Goal: Task Accomplishment & Management: Use online tool/utility

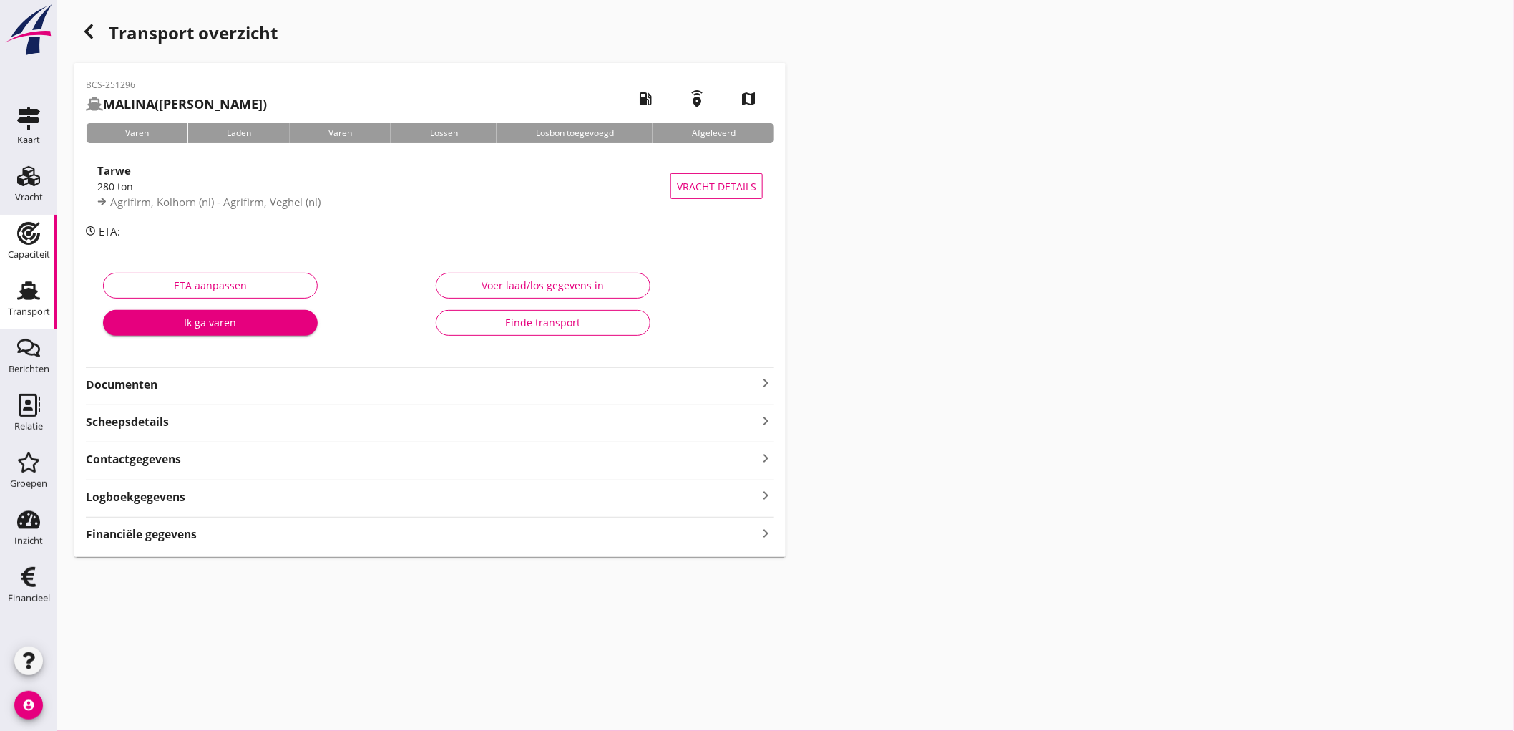
click at [31, 241] on use at bounding box center [28, 233] width 23 height 23
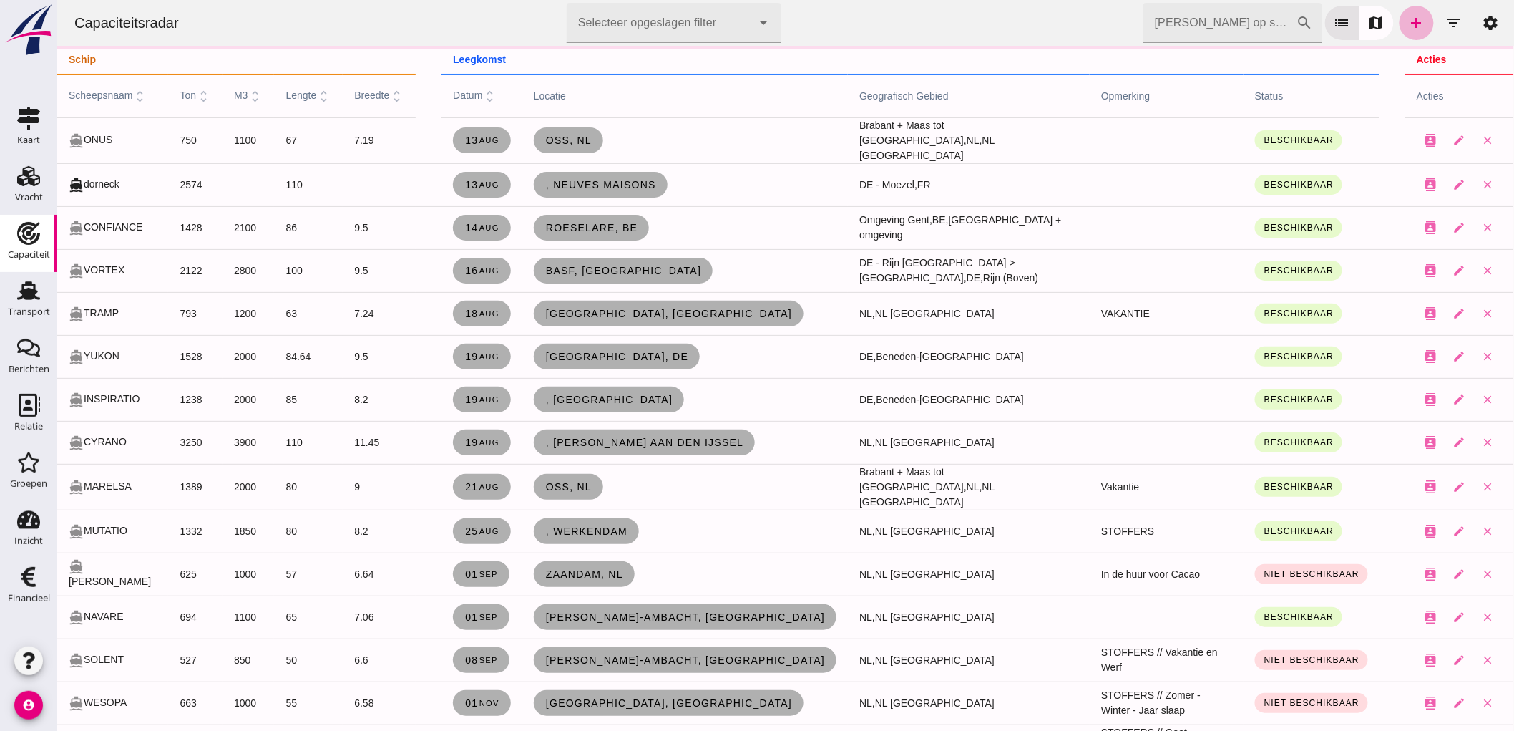
click link "add"
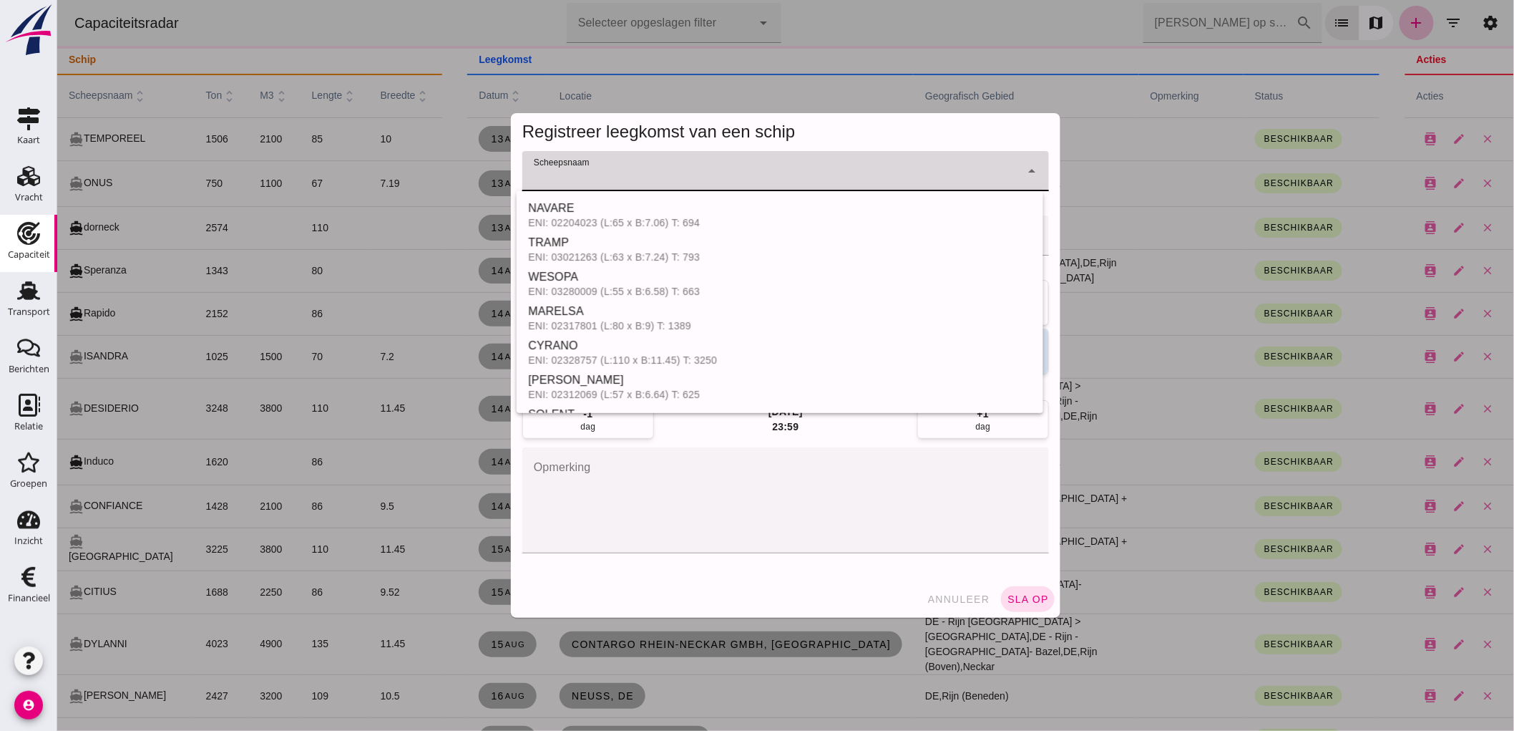
click div
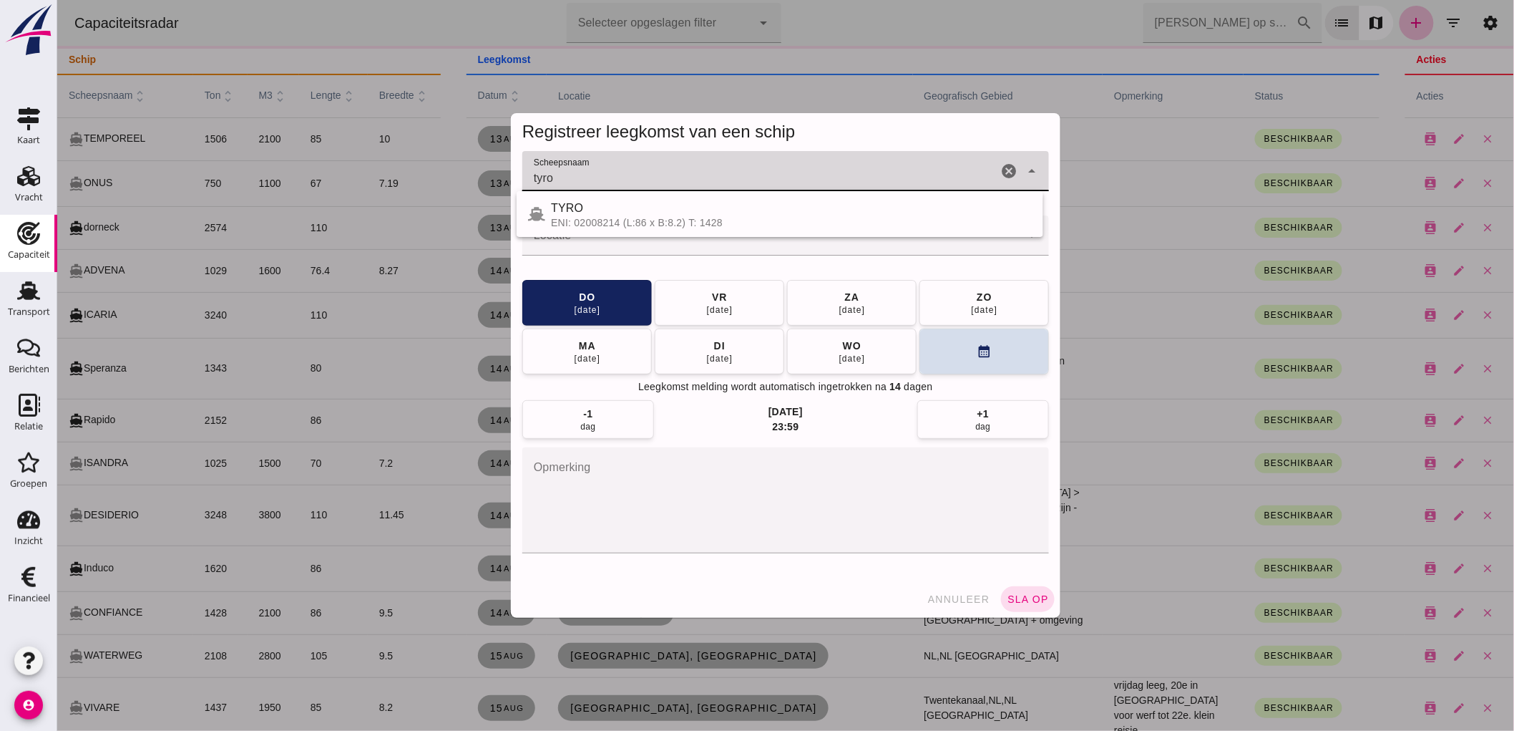
click at [560, 215] on div "TYRO" at bounding box center [790, 208] width 481 height 17
type input "TYRO"
click input "Locatie"
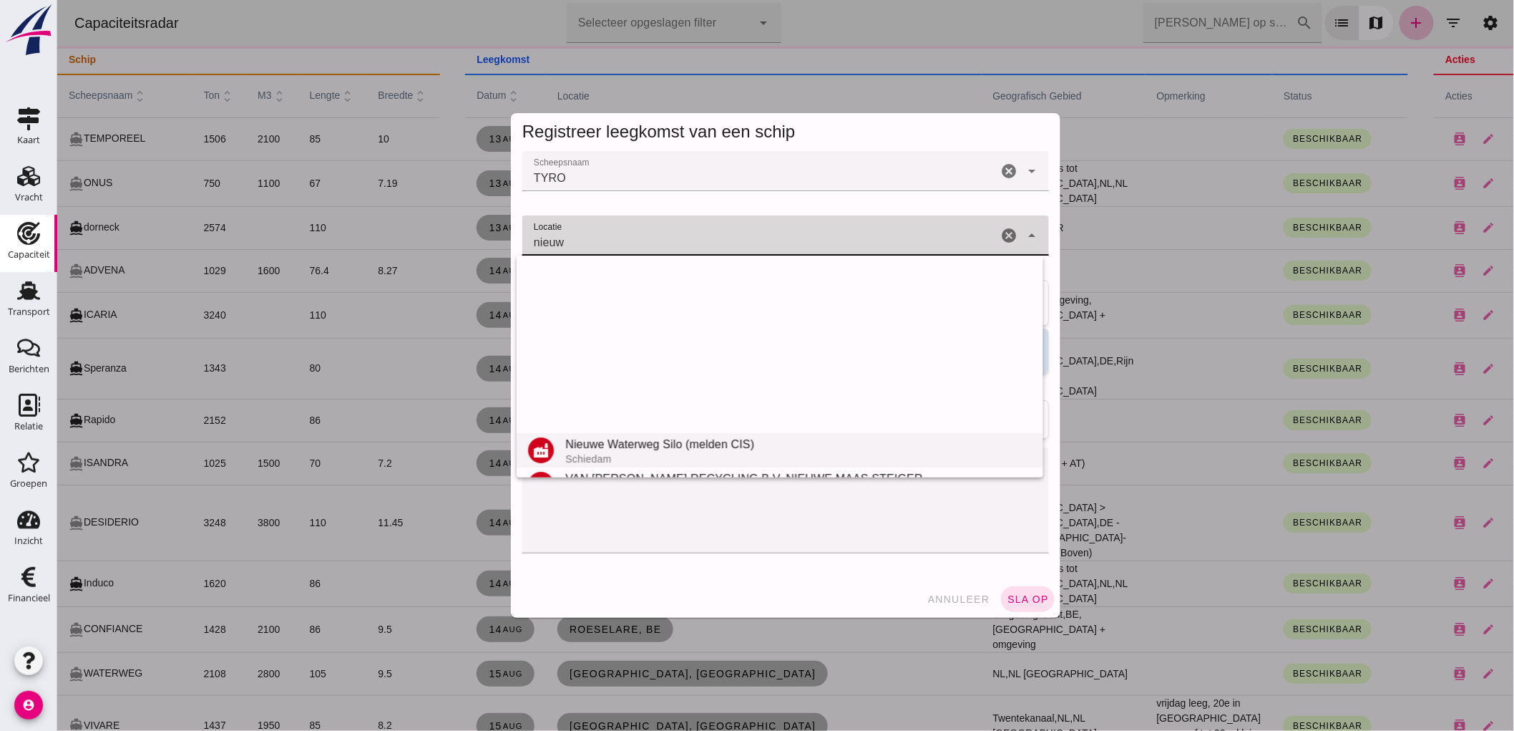
scroll to position [270, 0]
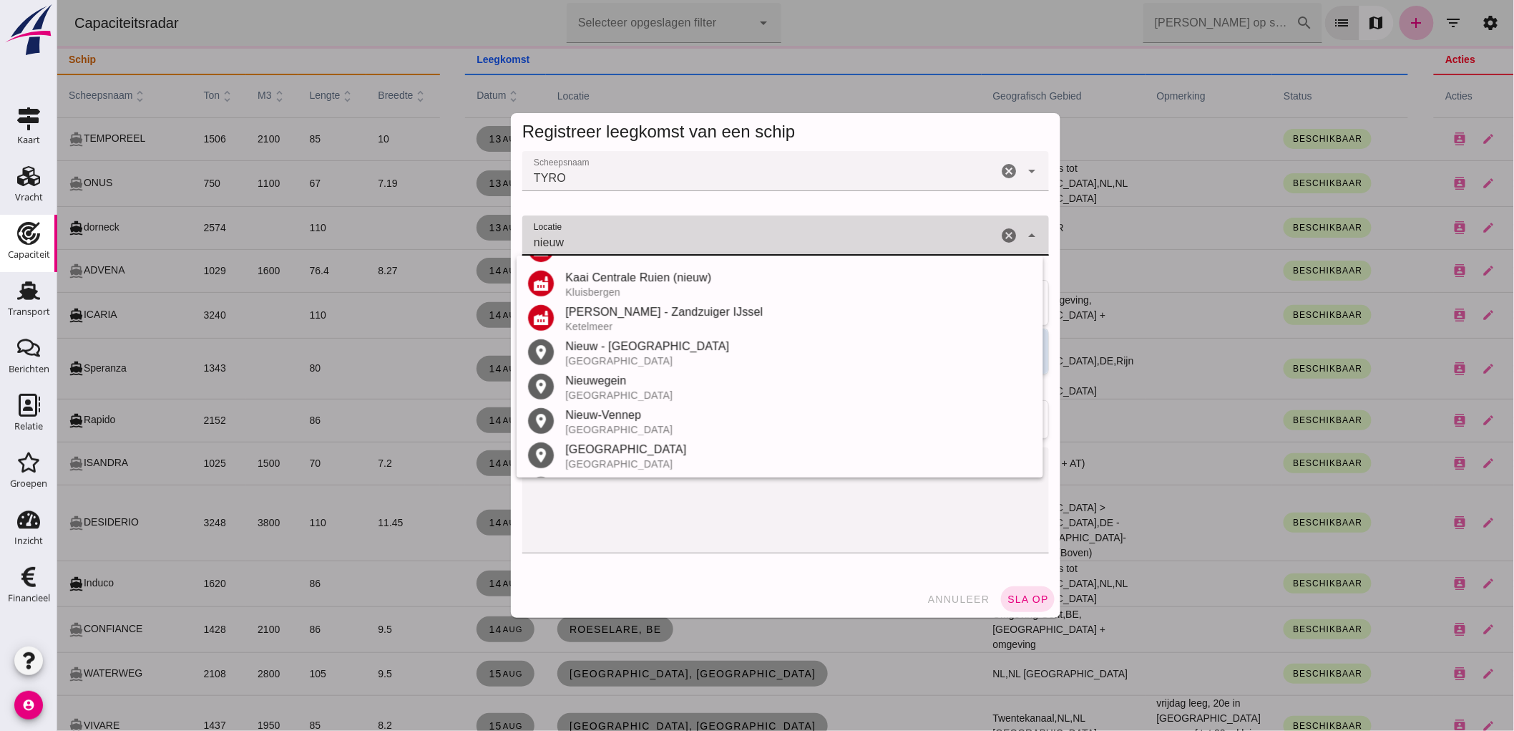
click at [659, 385] on div "Nieuwegein" at bounding box center [798, 380] width 467 height 17
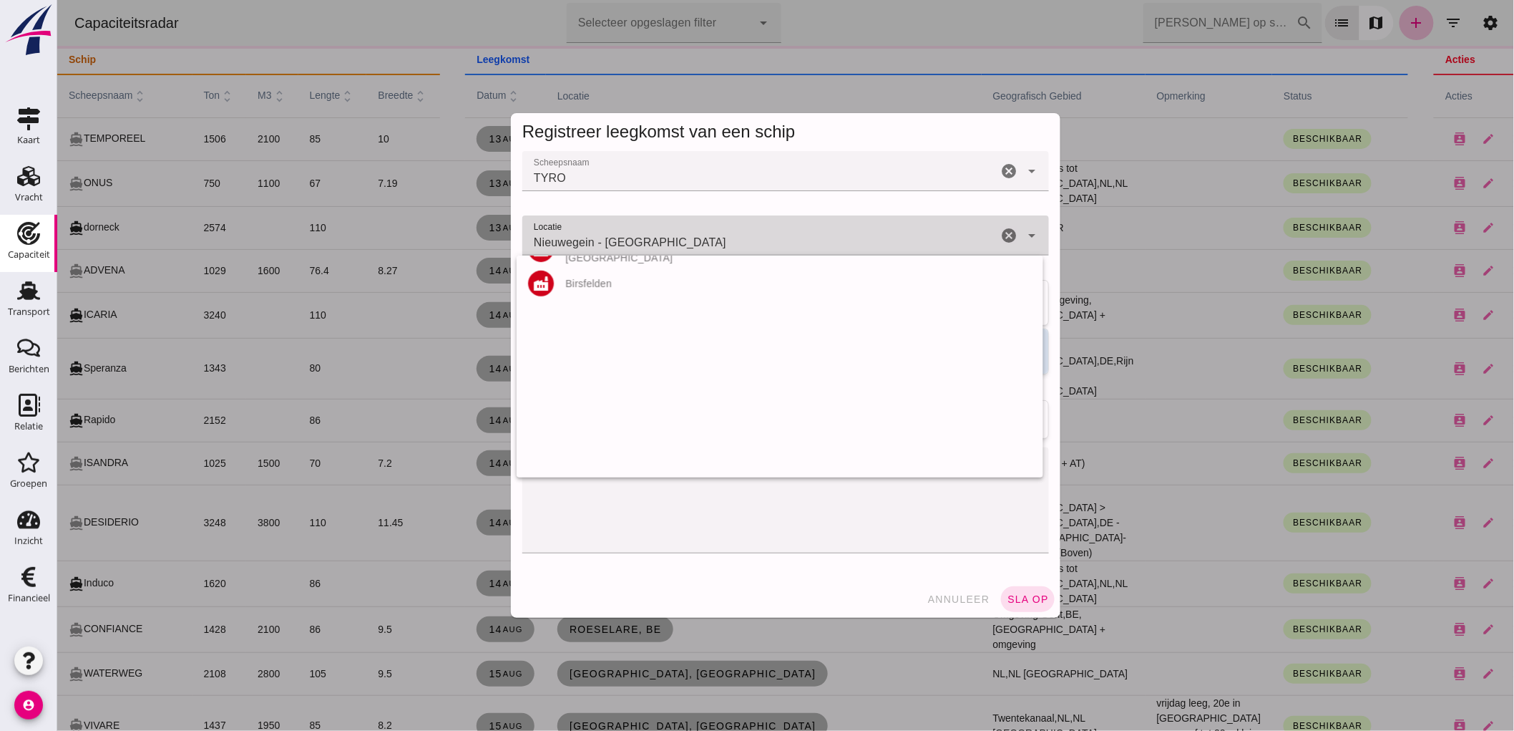
scroll to position [0, 0]
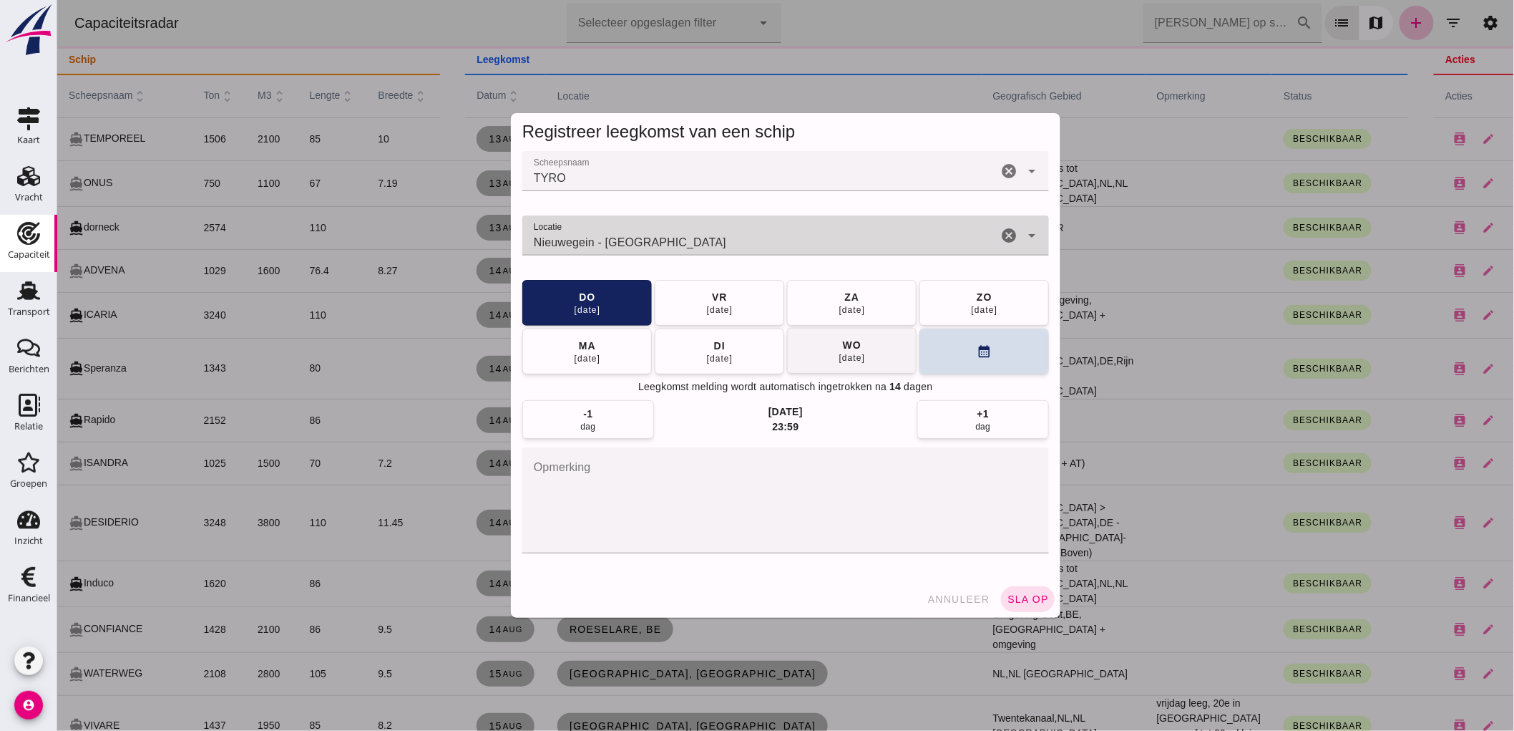
type input "Nieuwegein - [GEOGRAPHIC_DATA]"
click div "wo"
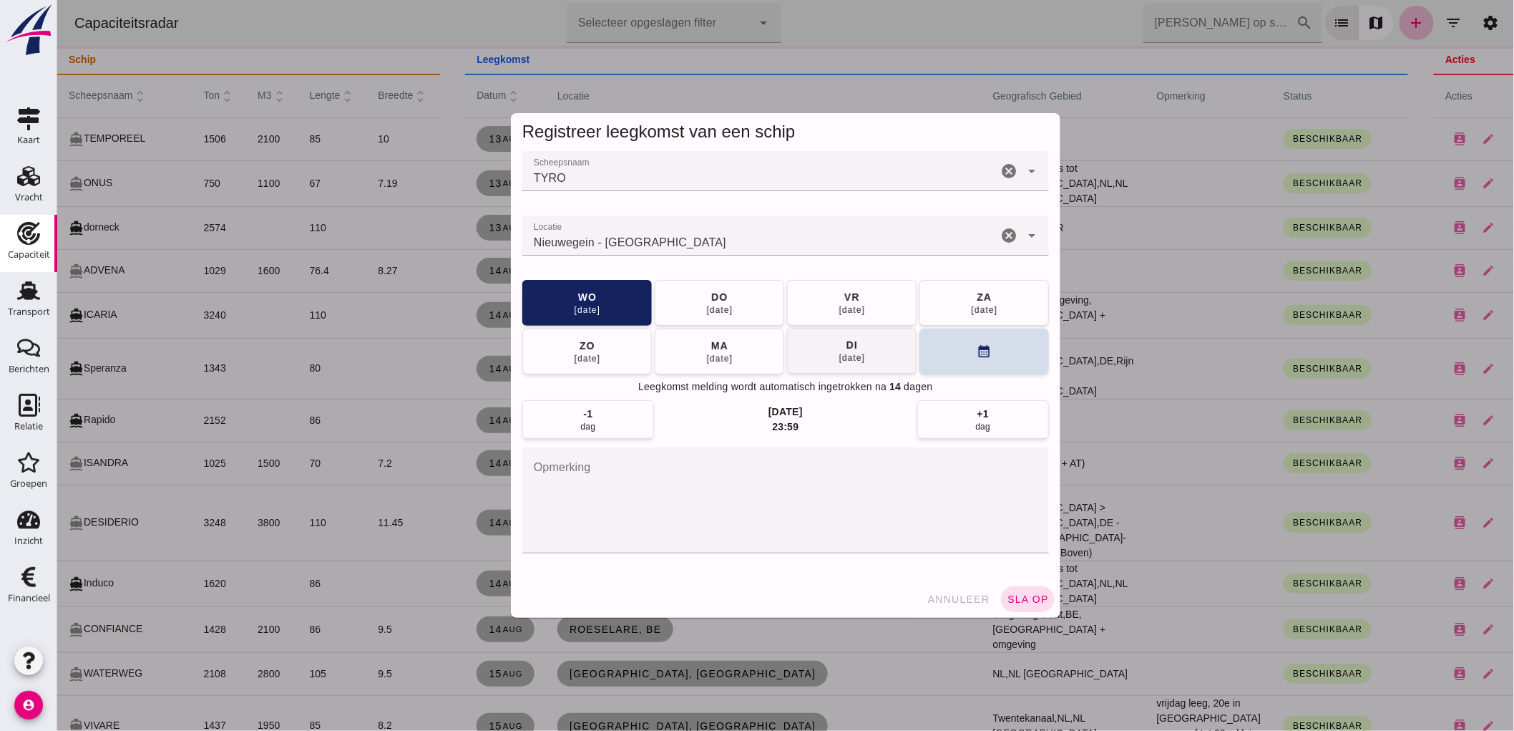
click div "[DATE]"
click span "sla op"
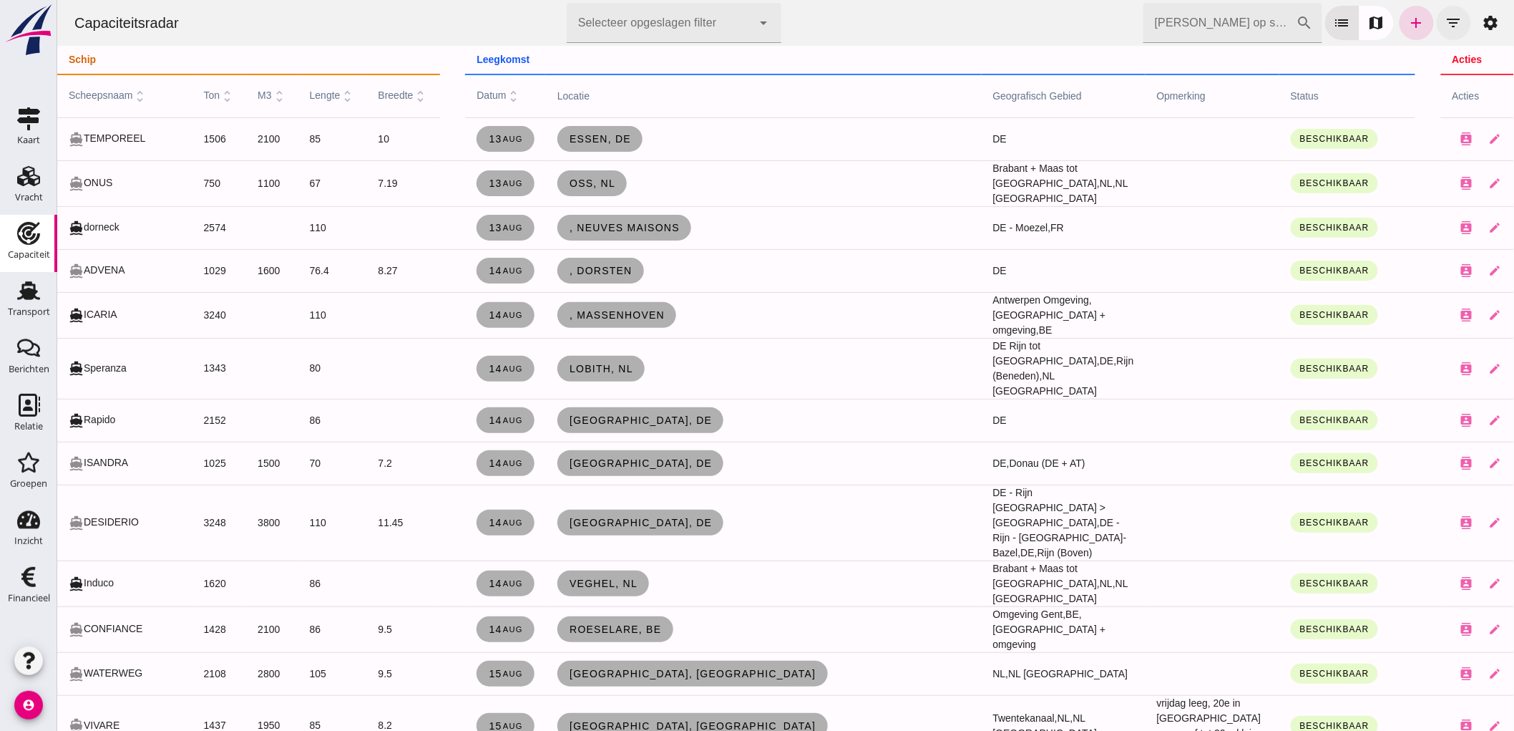
click at [1445, 15] on icon "filter_list" at bounding box center [1453, 22] width 17 height 17
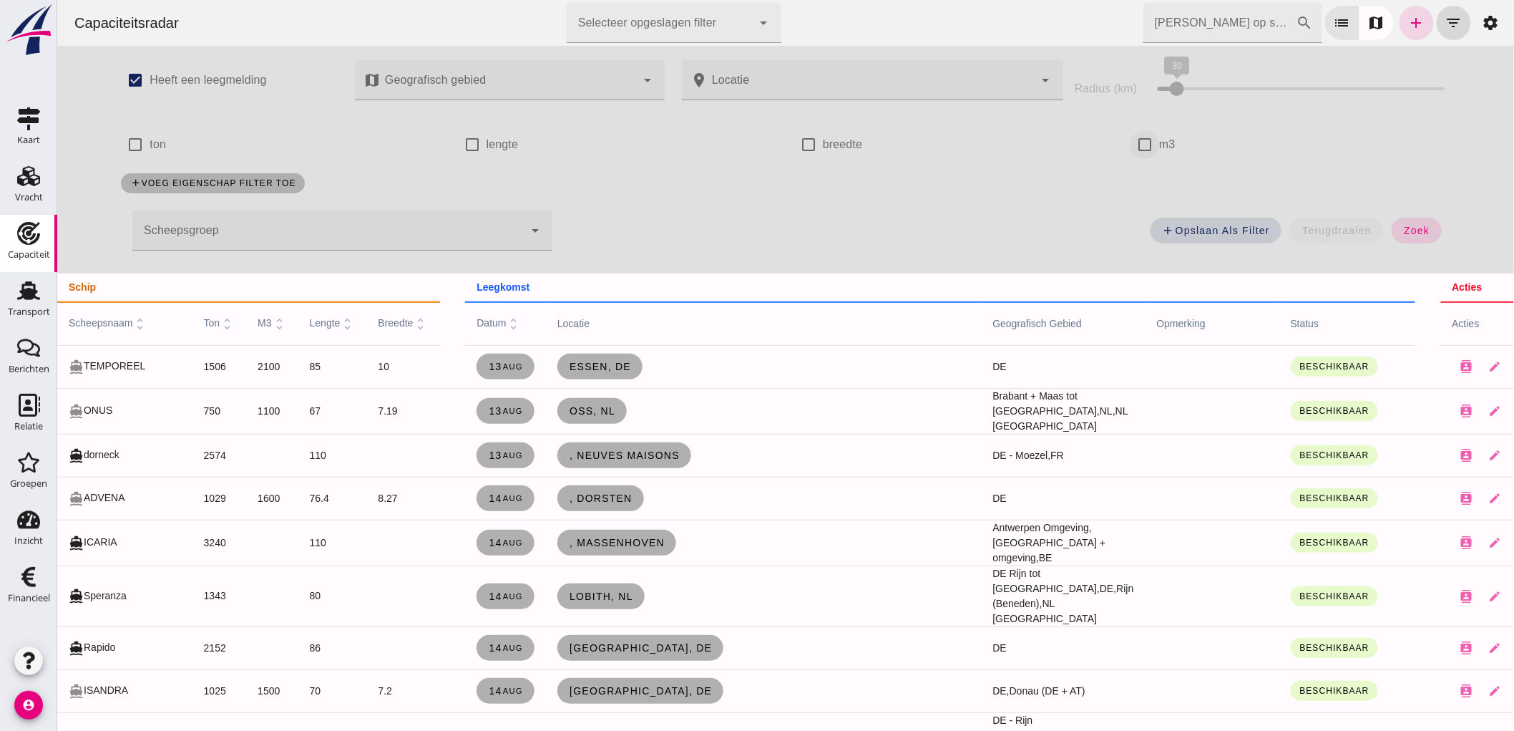
click input "m3"
checkbox input "true"
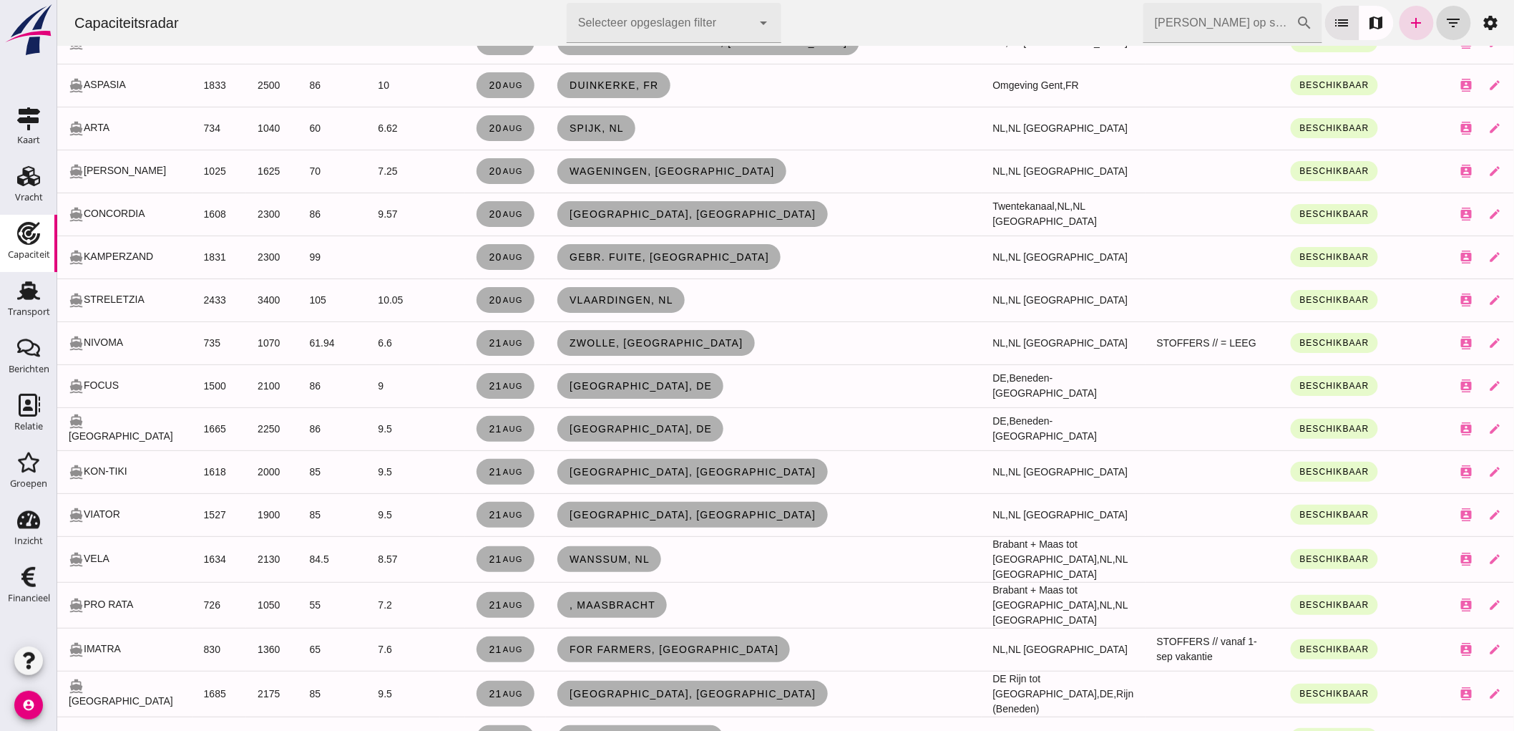
scroll to position [2306, 0]
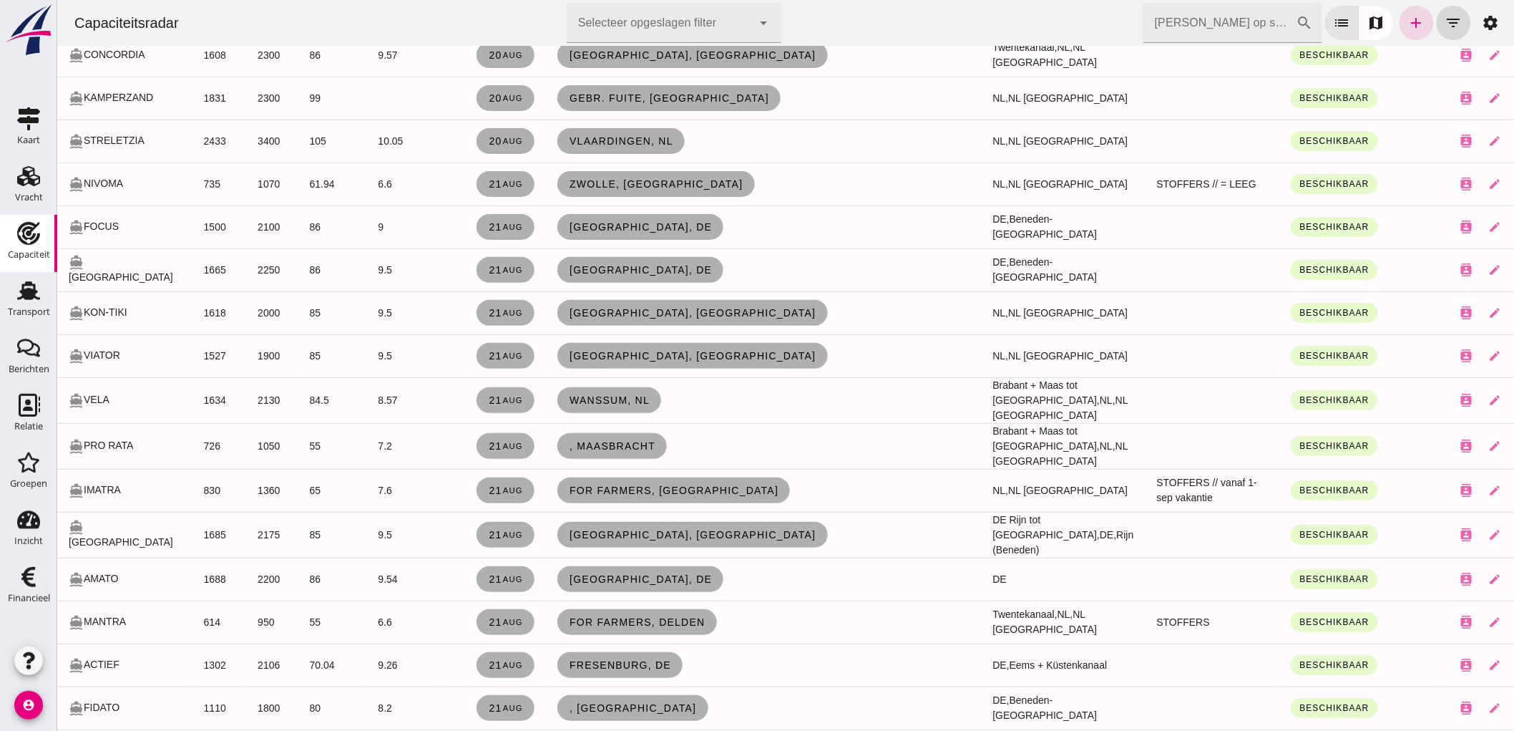
click input "[PERSON_NAME] op scheepsnaam"
type input ","
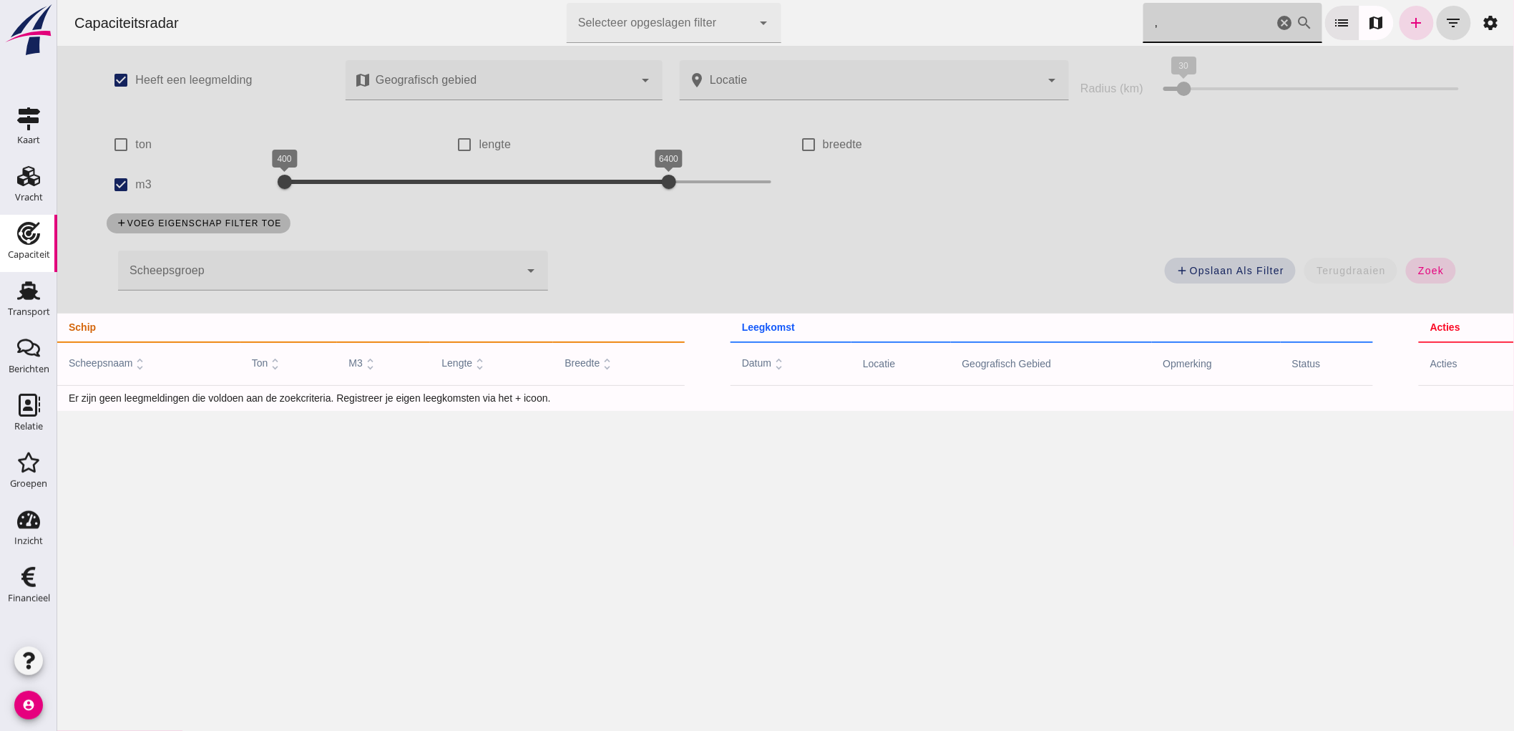
scroll to position [0, 0]
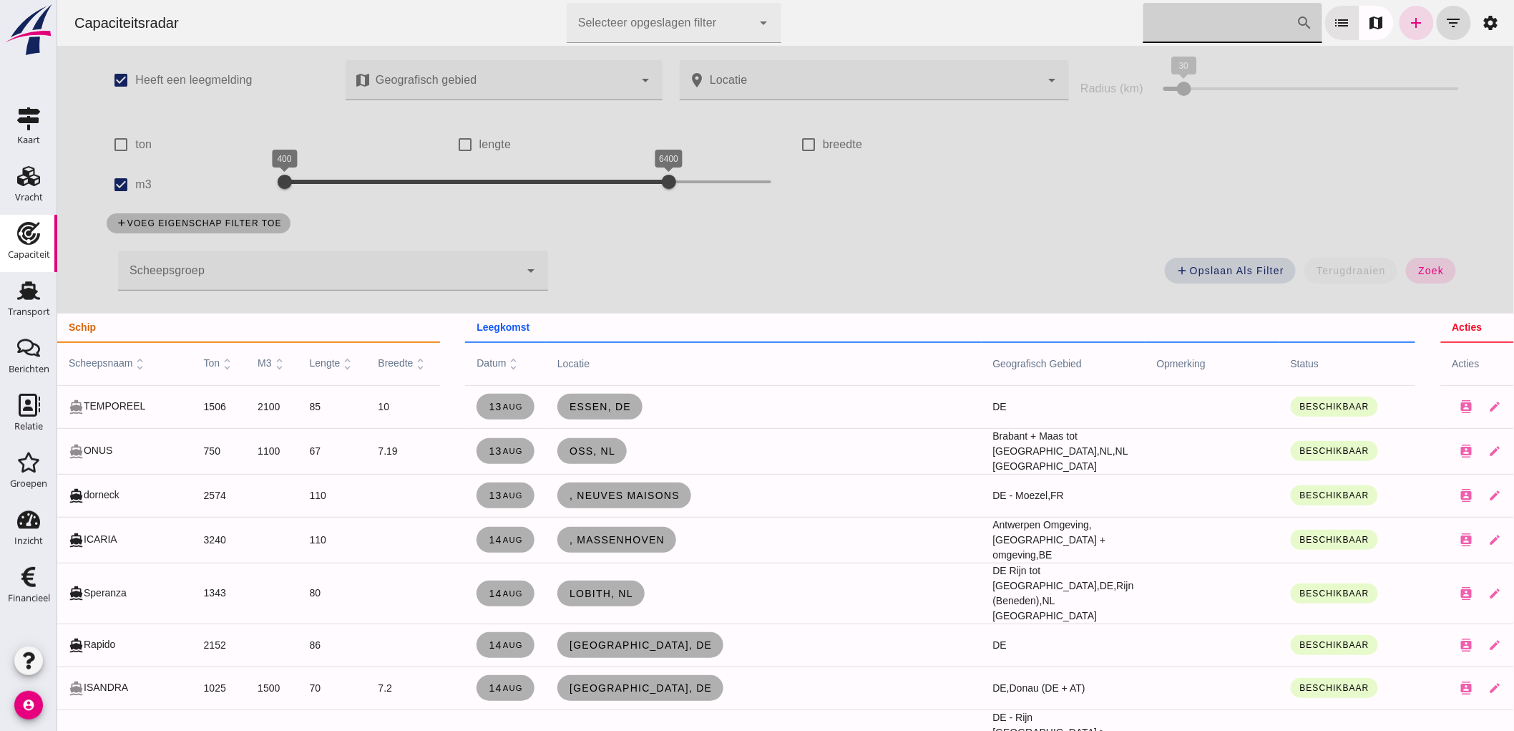
click input "[PERSON_NAME] op scheepsnaam"
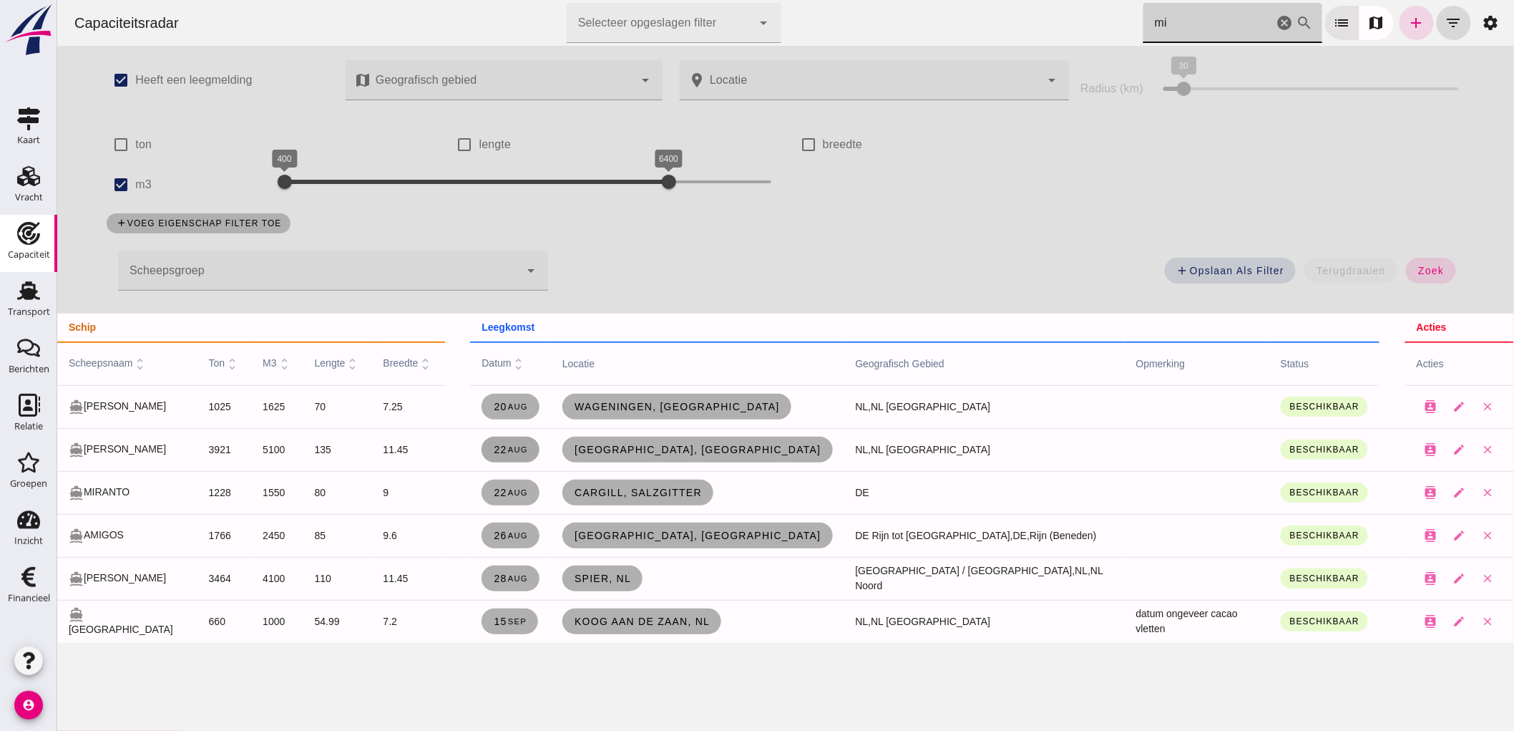
type input "mi"
click at [539, 439] on link "[DATE]" at bounding box center [510, 450] width 58 height 26
checkbox input "false"
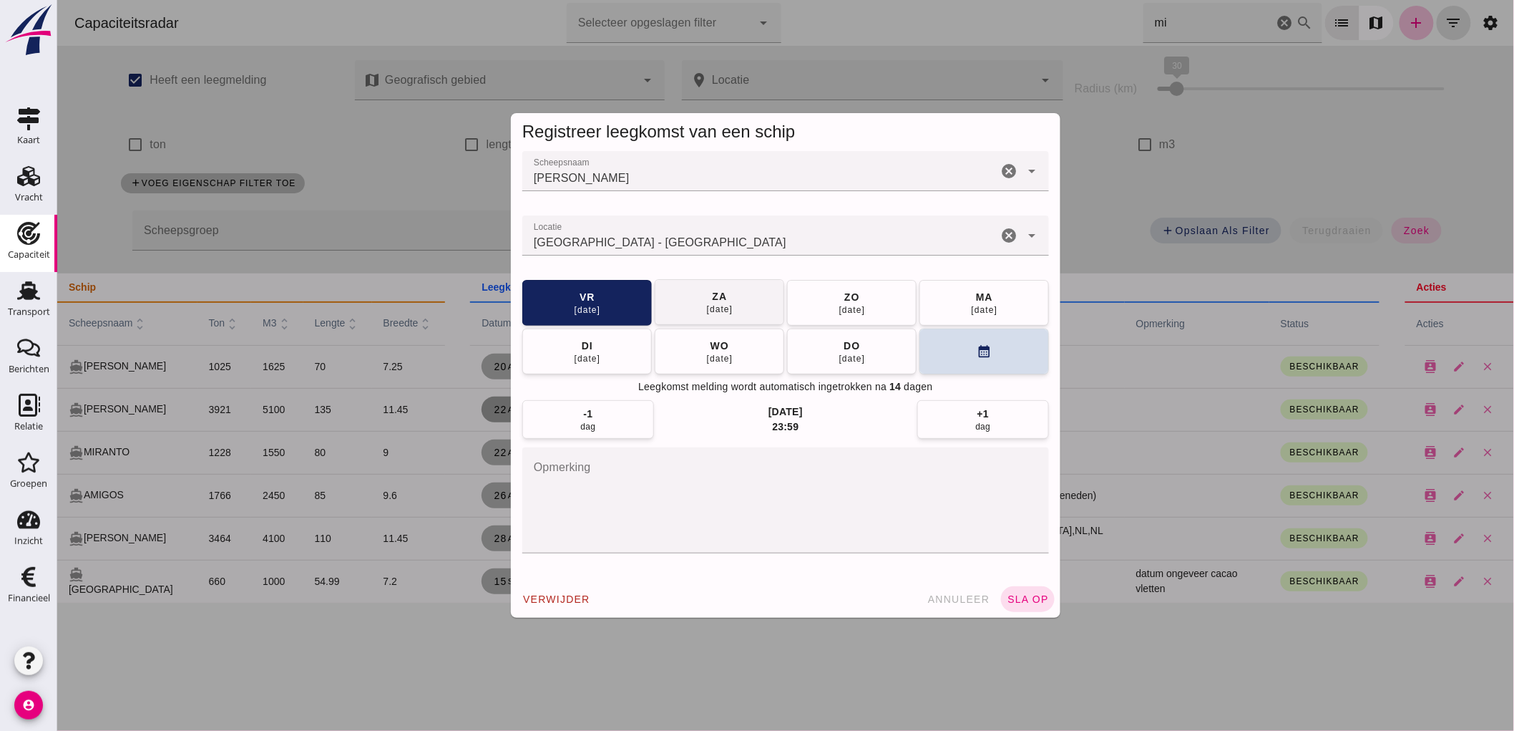
click button "[DATE]"
click button "sla op"
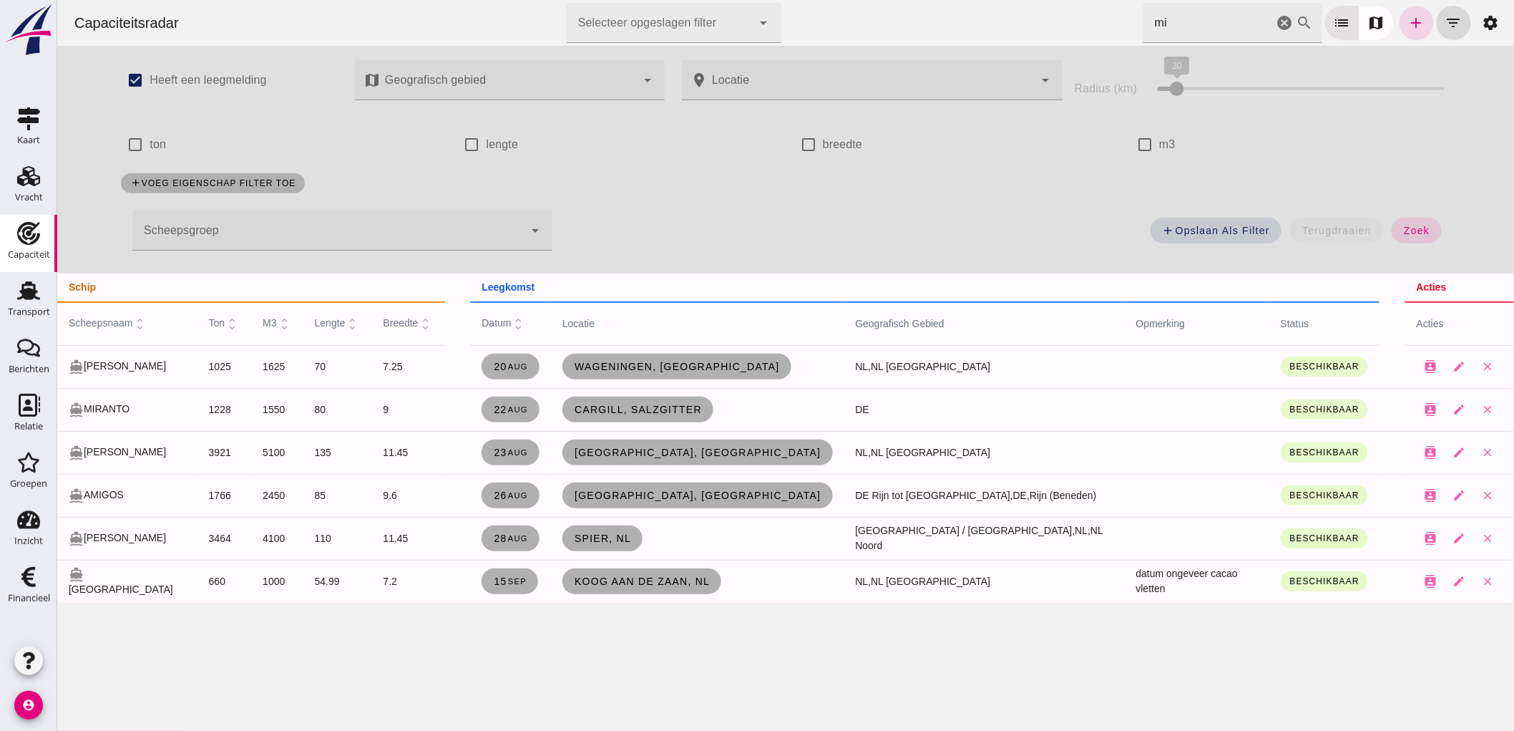
click icon "cancel"
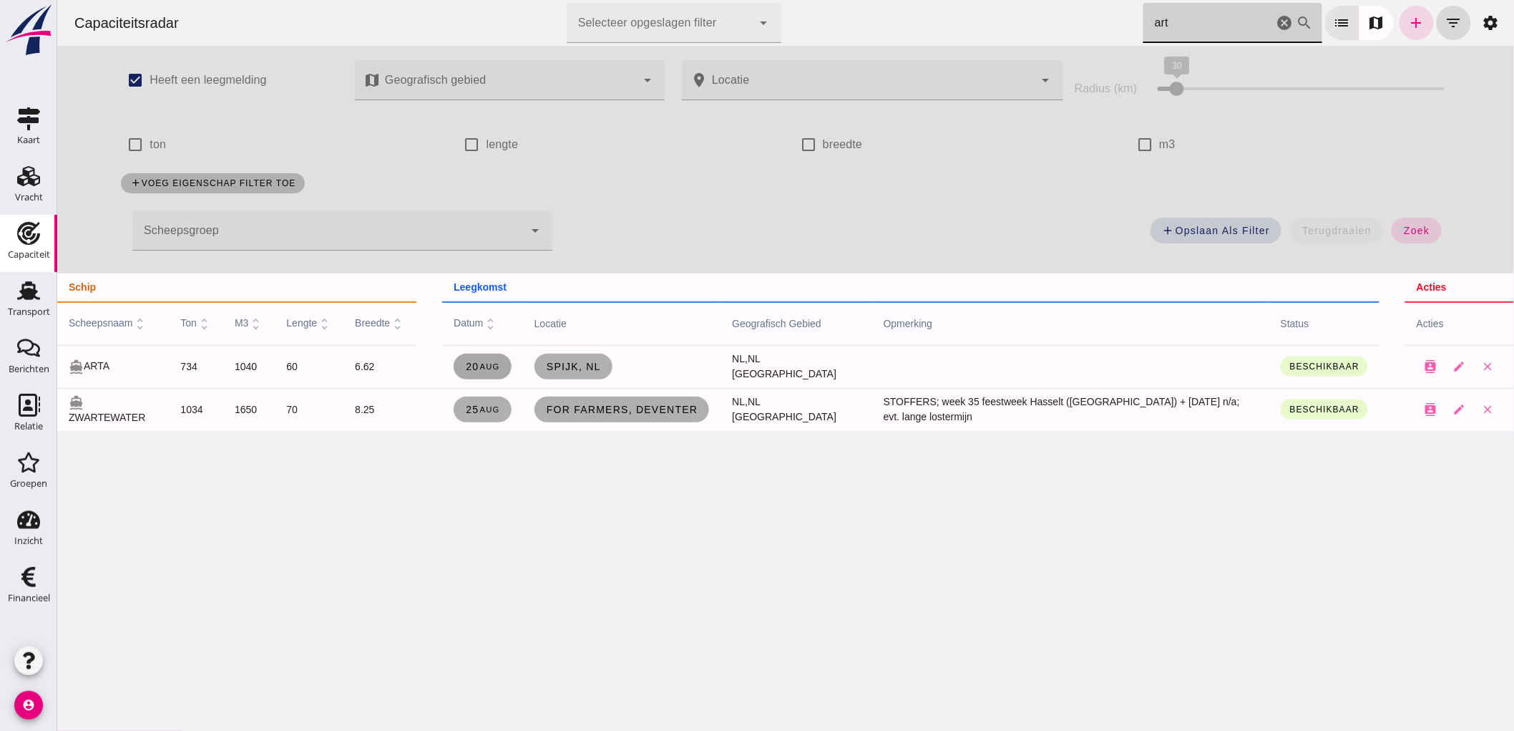
type input "art"
click at [511, 359] on link "[DATE]" at bounding box center [482, 367] width 58 height 26
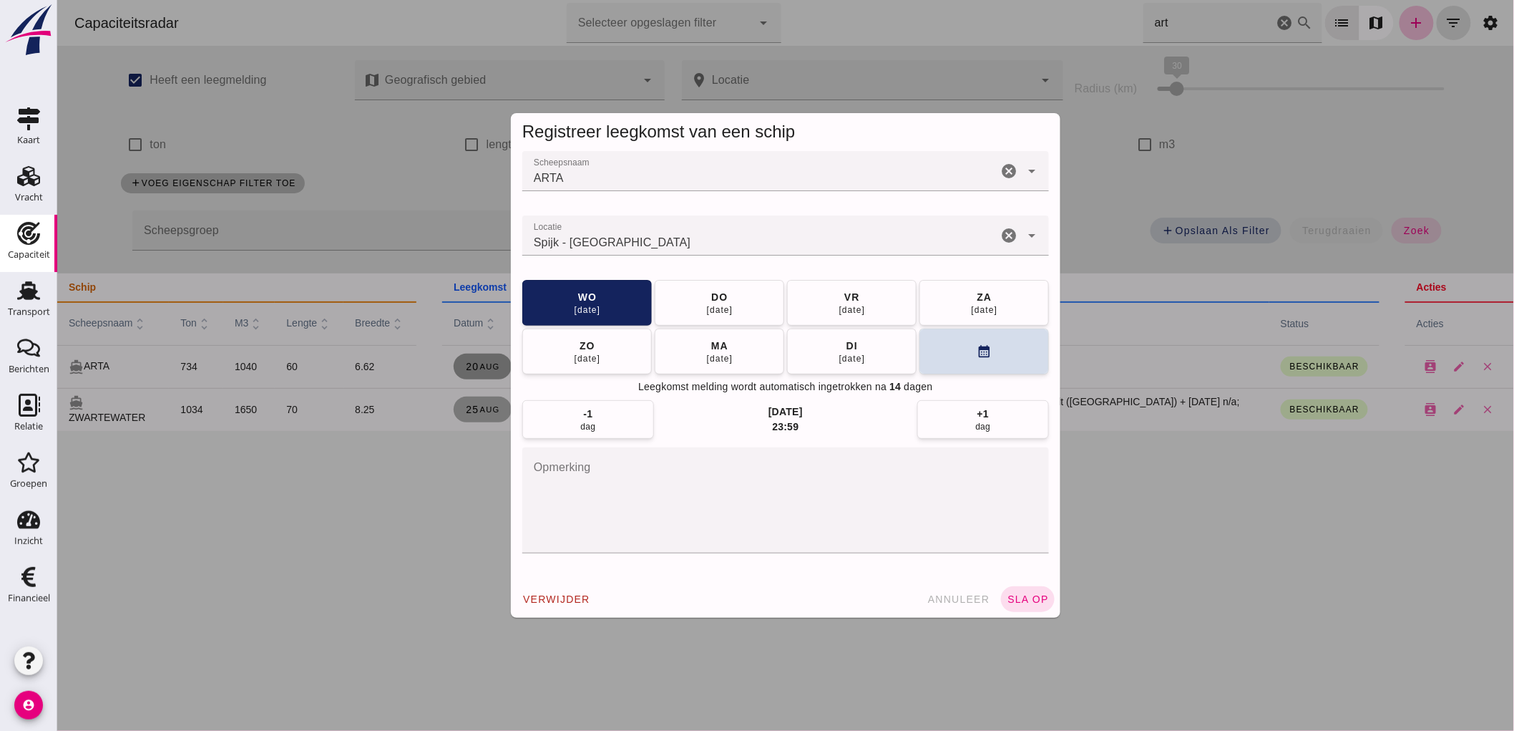
click icon "cancel"
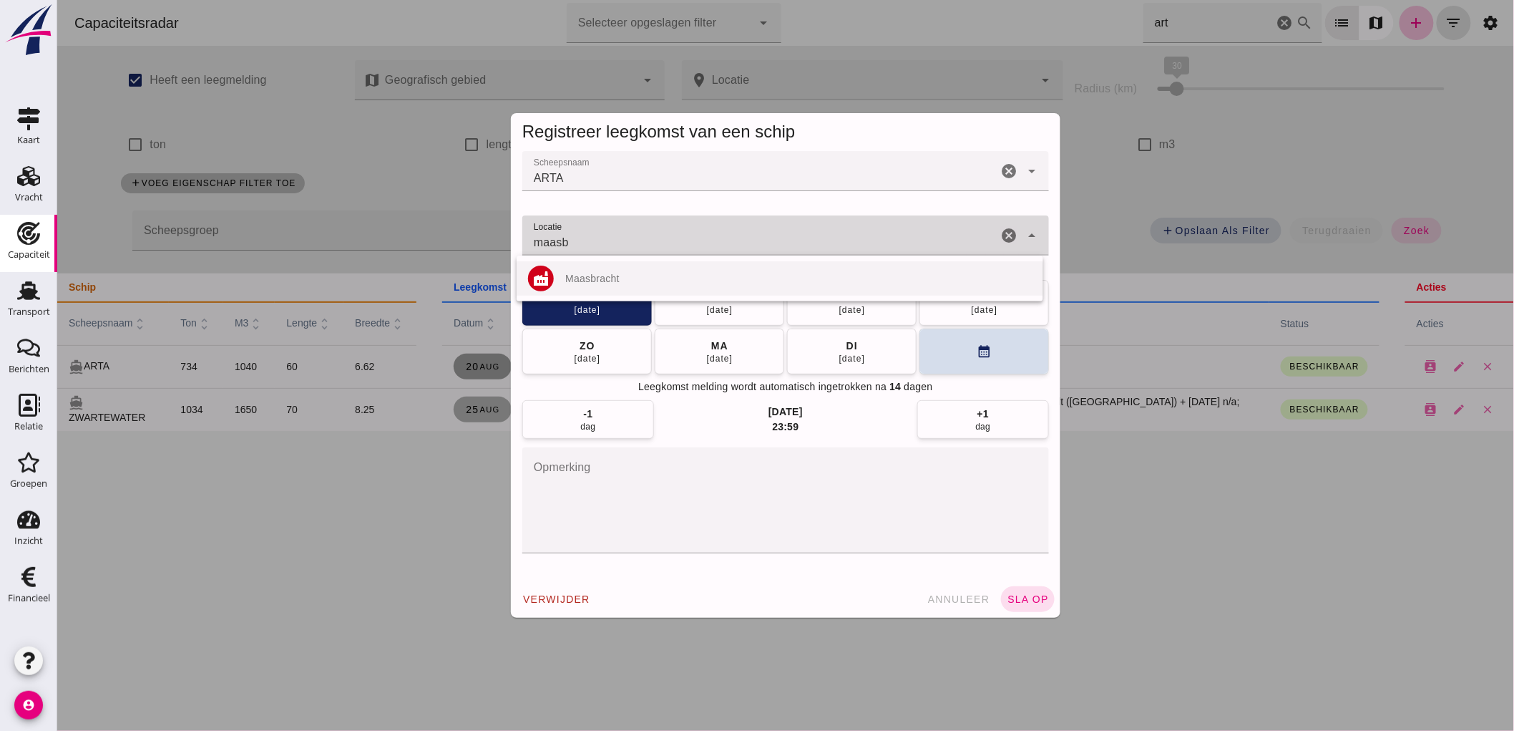
click at [739, 278] on div "Maasbracht" at bounding box center [798, 278] width 467 height 11
type input "Maasbracht"
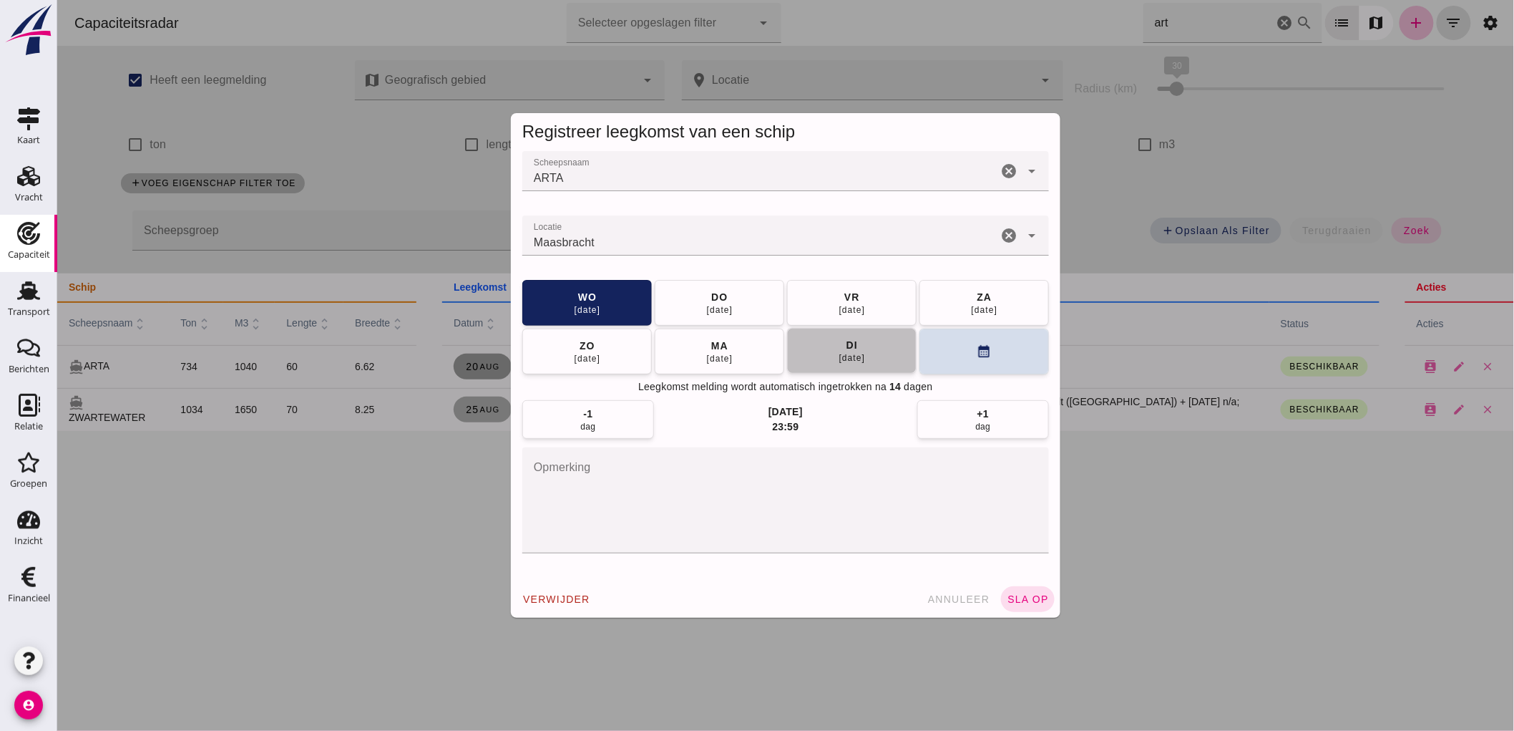
click button "[DATE]"
click div "verwijder annuleer sla op"
click button "sla op"
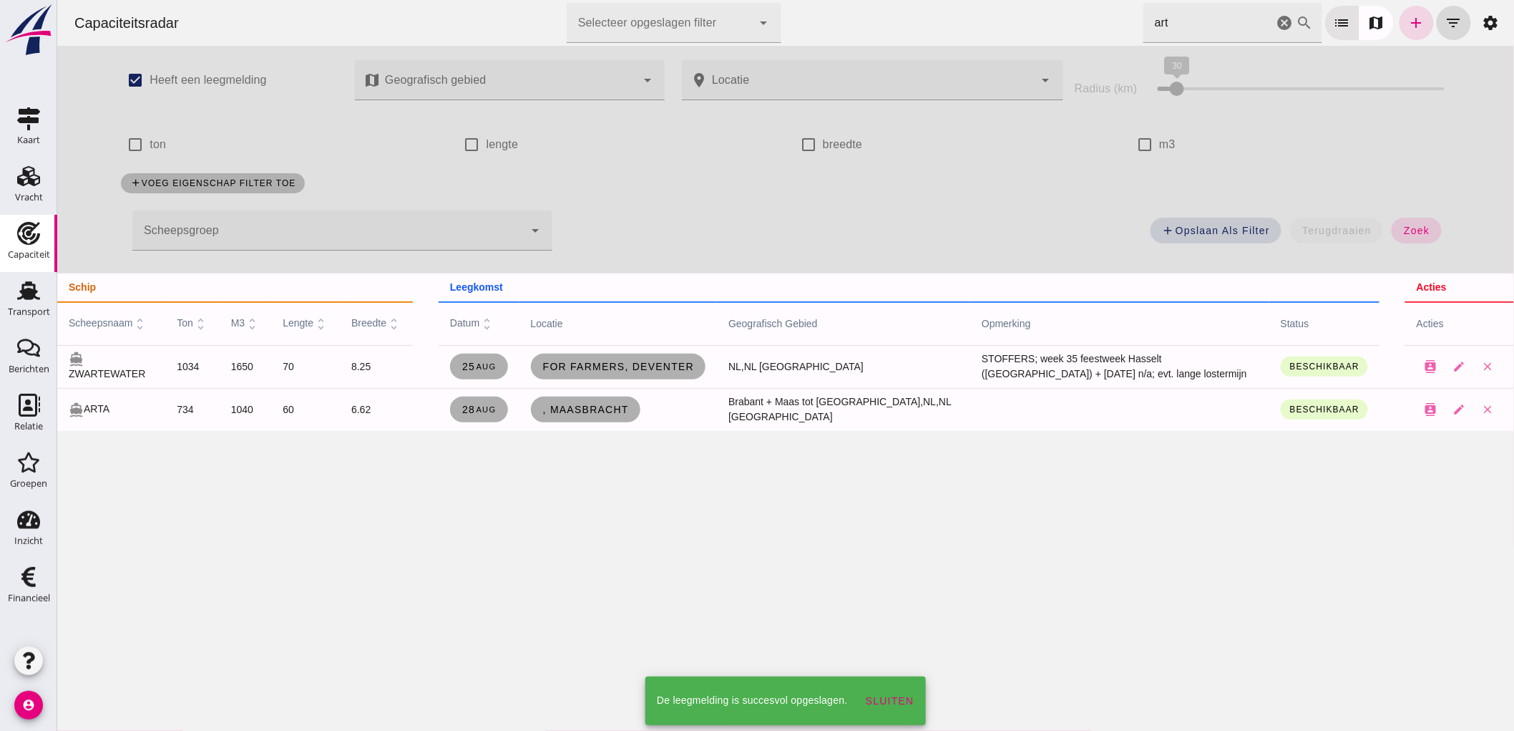
click icon "cancel"
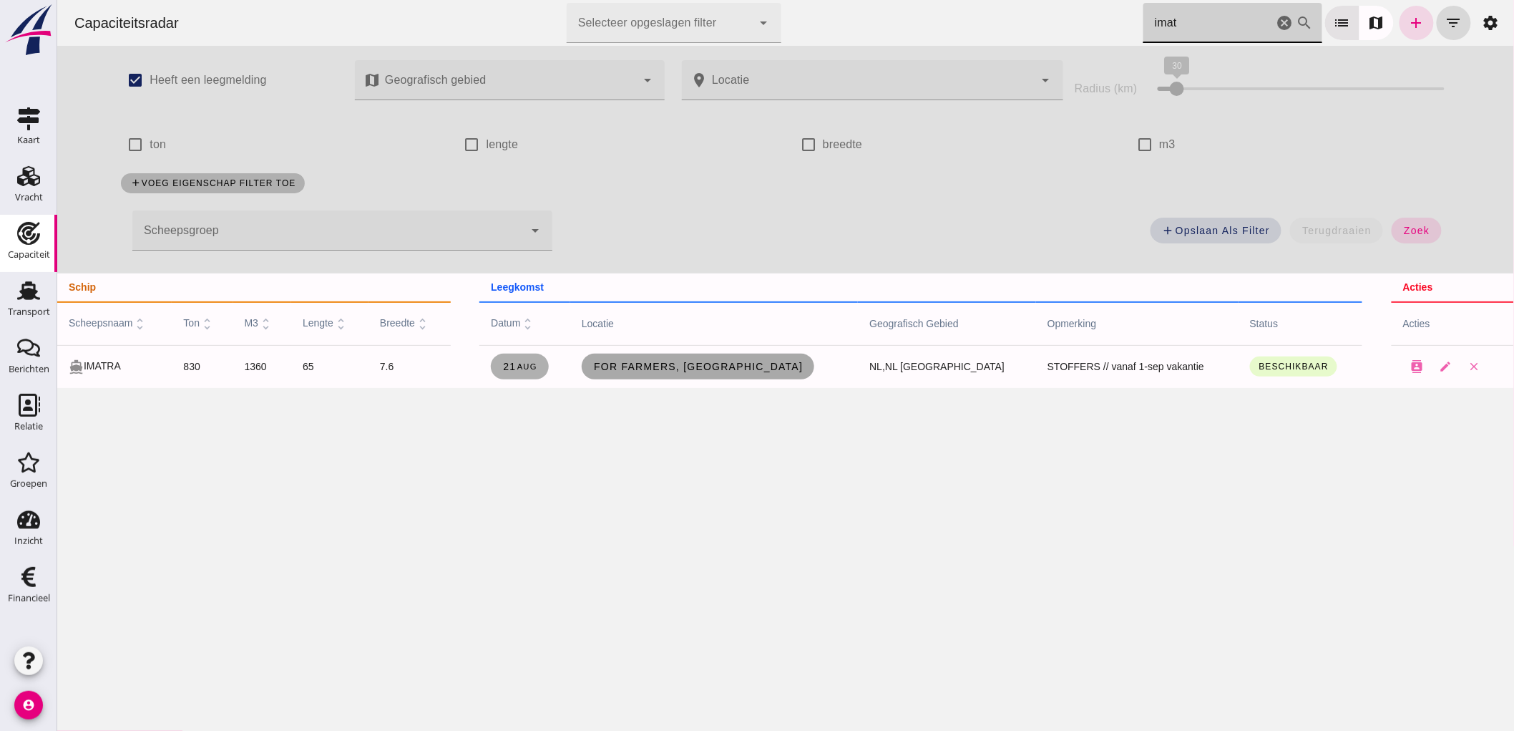
type input "imat"
click at [680, 374] on link "For Farmers, [GEOGRAPHIC_DATA]" at bounding box center [697, 367] width 233 height 26
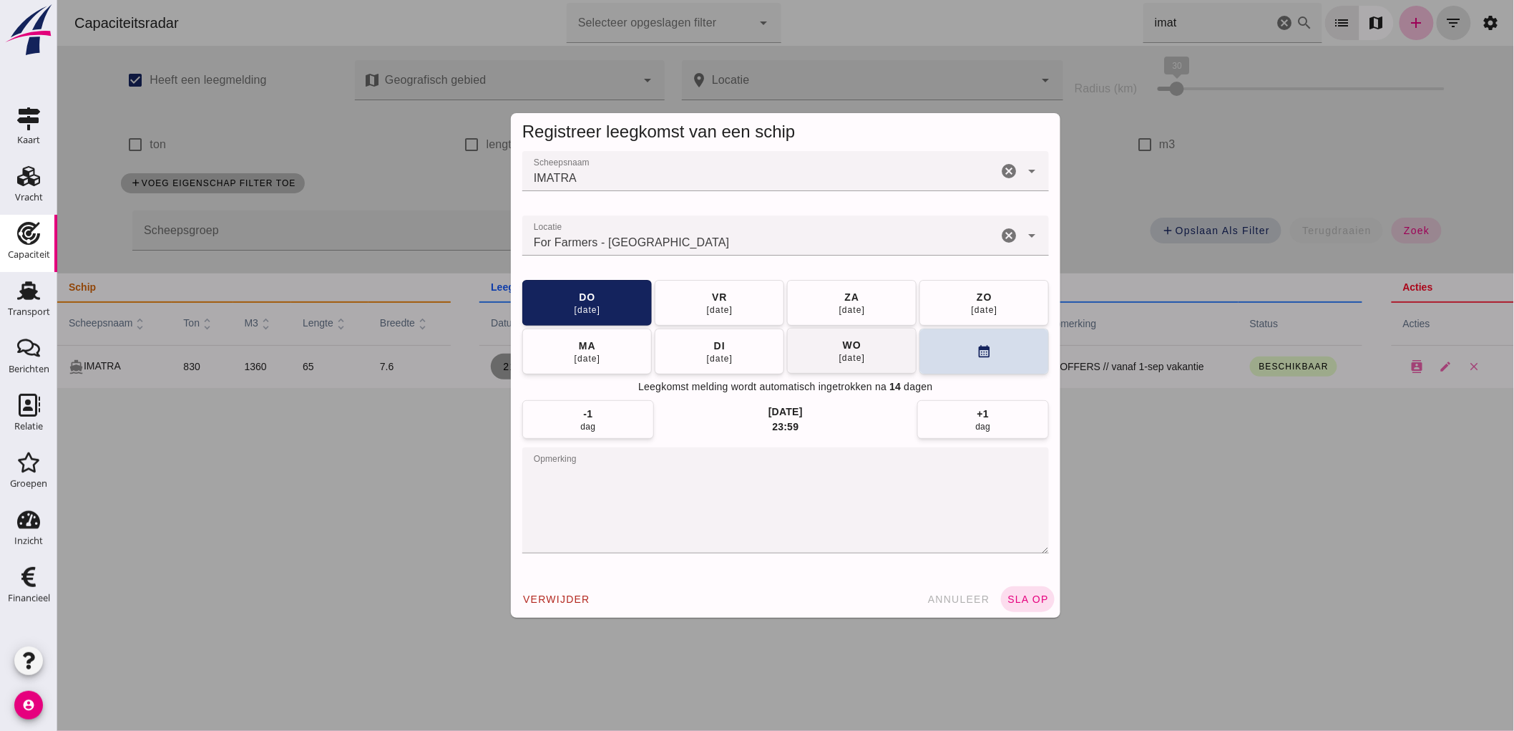
click button "[DATE]"
click div "[DATE]"
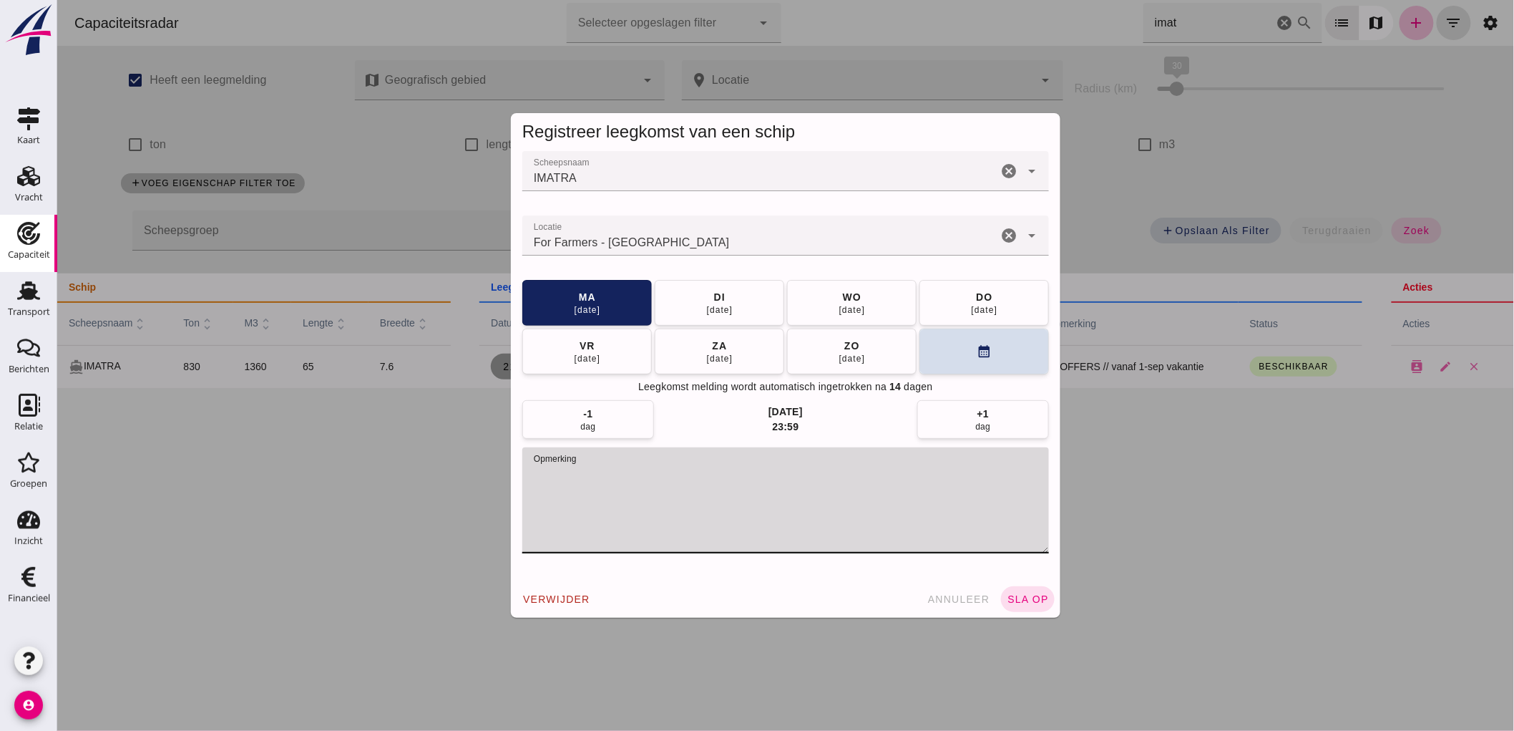
drag, startPoint x: 775, startPoint y: 481, endPoint x: 724, endPoint y: 483, distance: 51.6
click textarea "opmerking"
drag, startPoint x: 767, startPoint y: 475, endPoint x: 602, endPoint y: 482, distance: 165.5
click textarea "opmerking"
type textarea "STOFFERS // Datum ongeveer, vakantie"
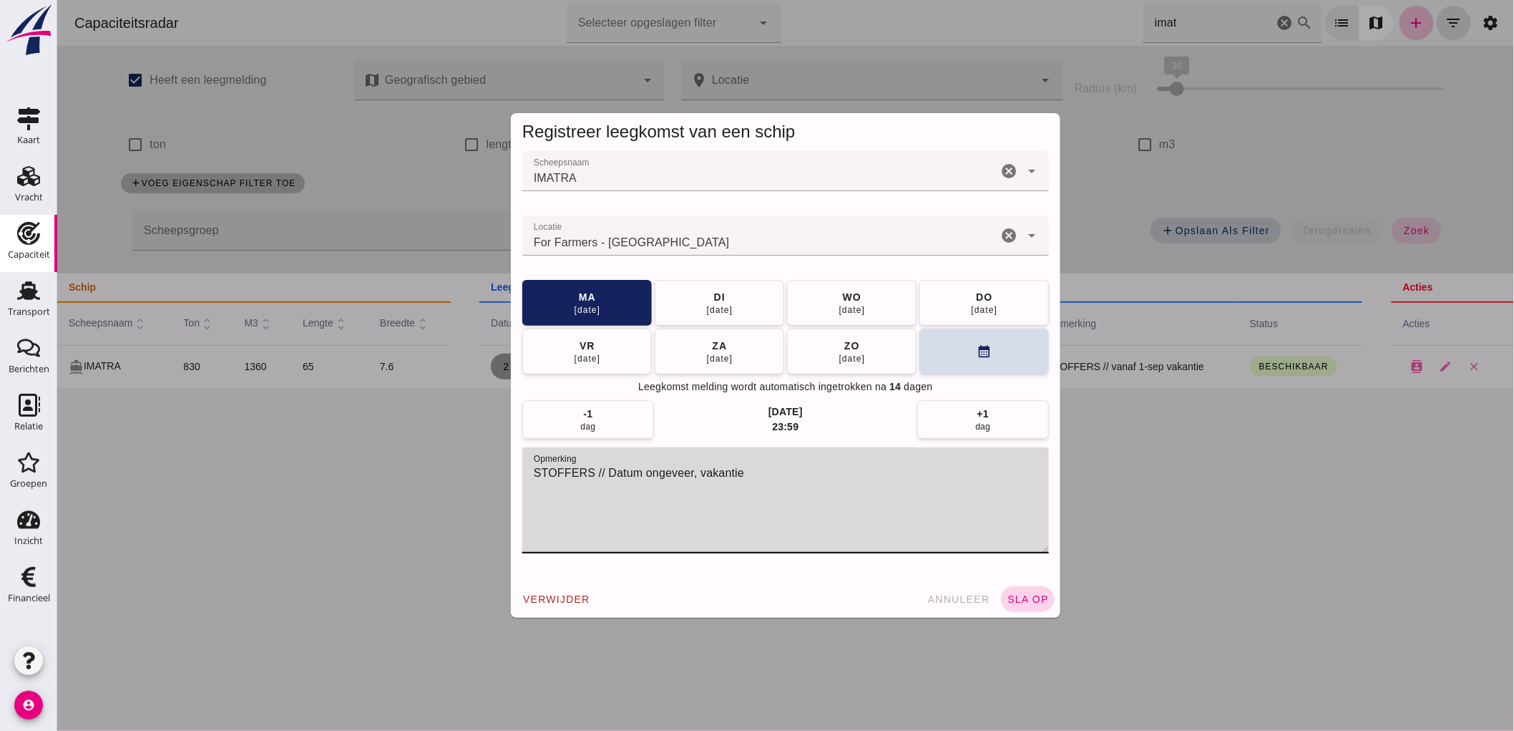
click button "sla op"
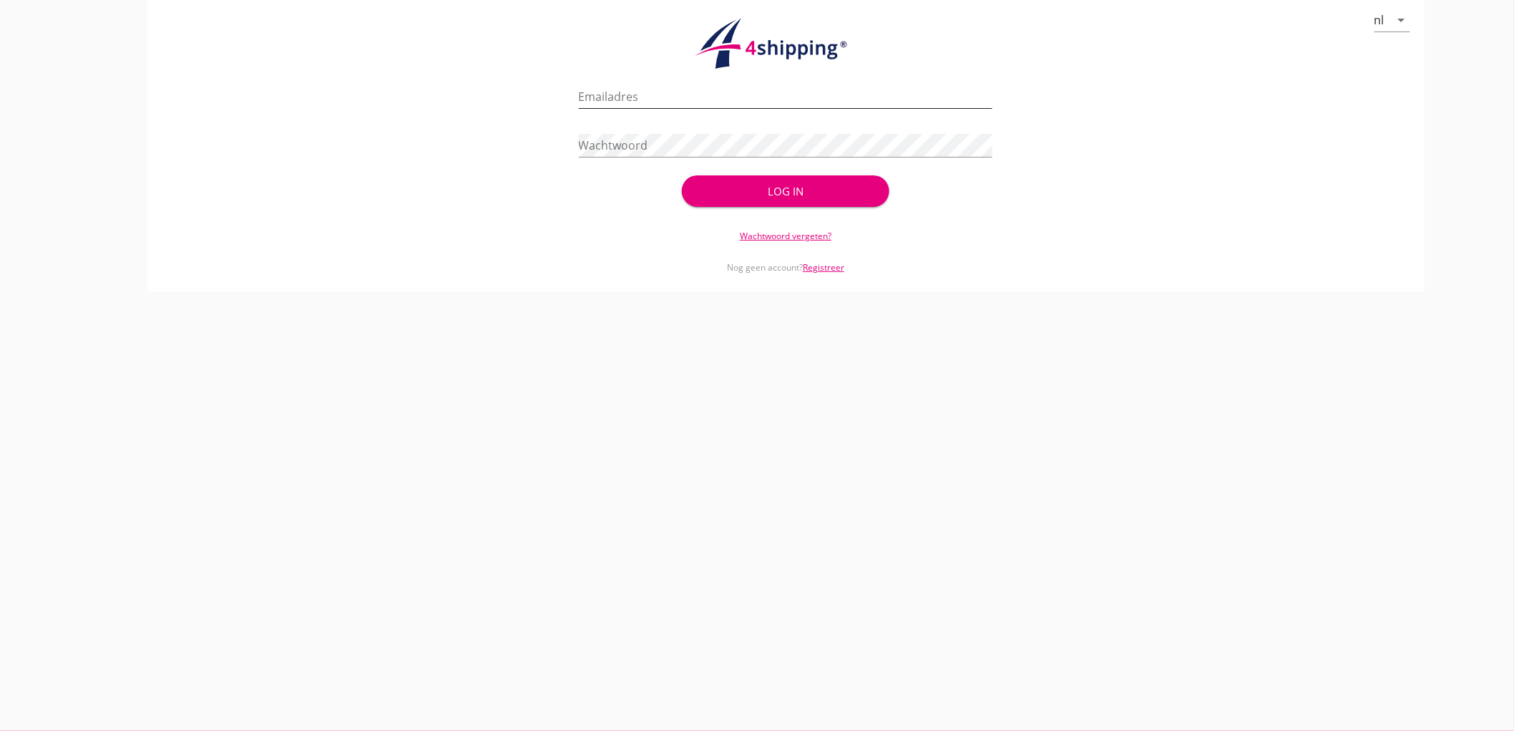
click at [657, 100] on input "Emailadres" at bounding box center [786, 96] width 414 height 23
type input "bouman@stoffersbevrachtingen.nl"
click at [682, 175] on button "Log in" at bounding box center [785, 190] width 207 height 31
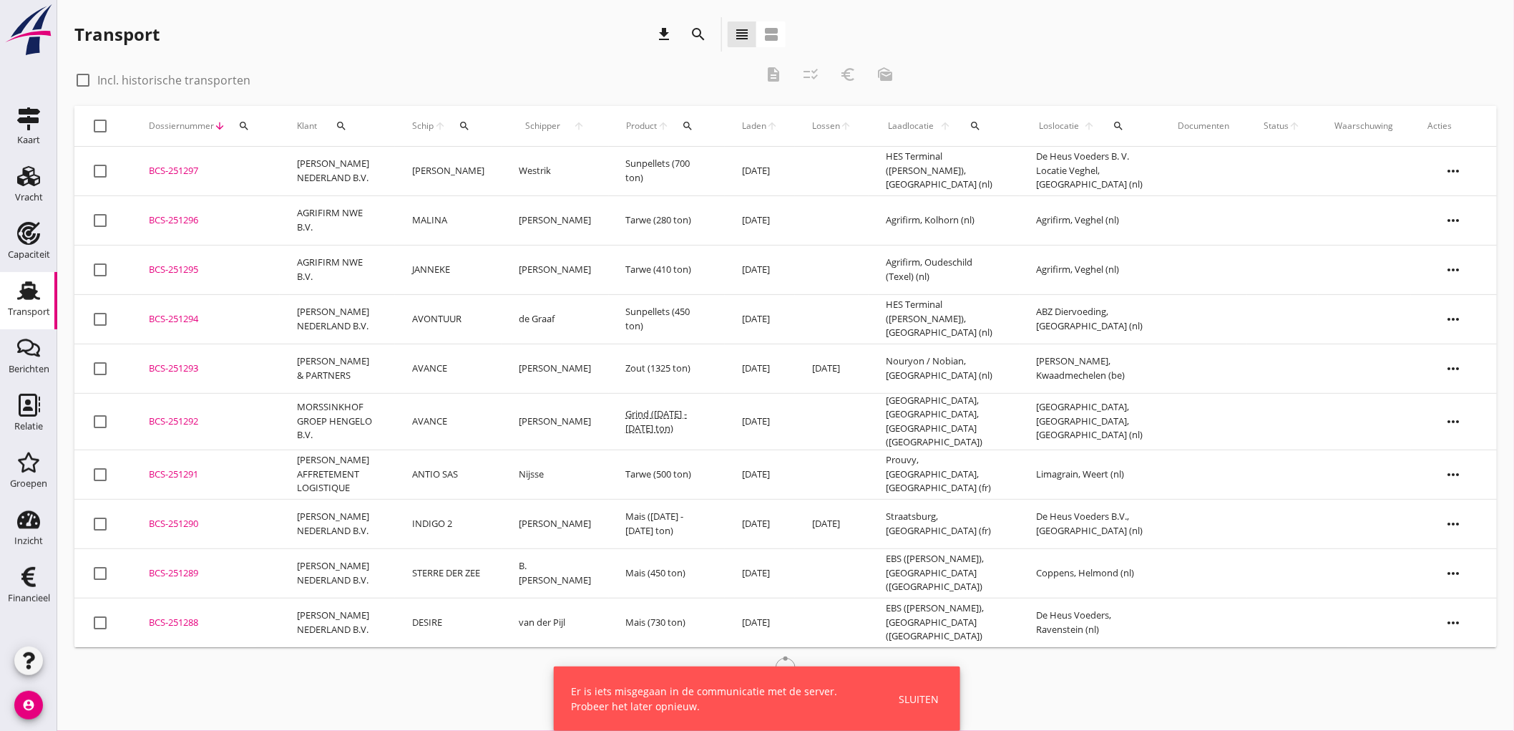
click at [926, 698] on div "Sluiten" at bounding box center [919, 698] width 40 height 15
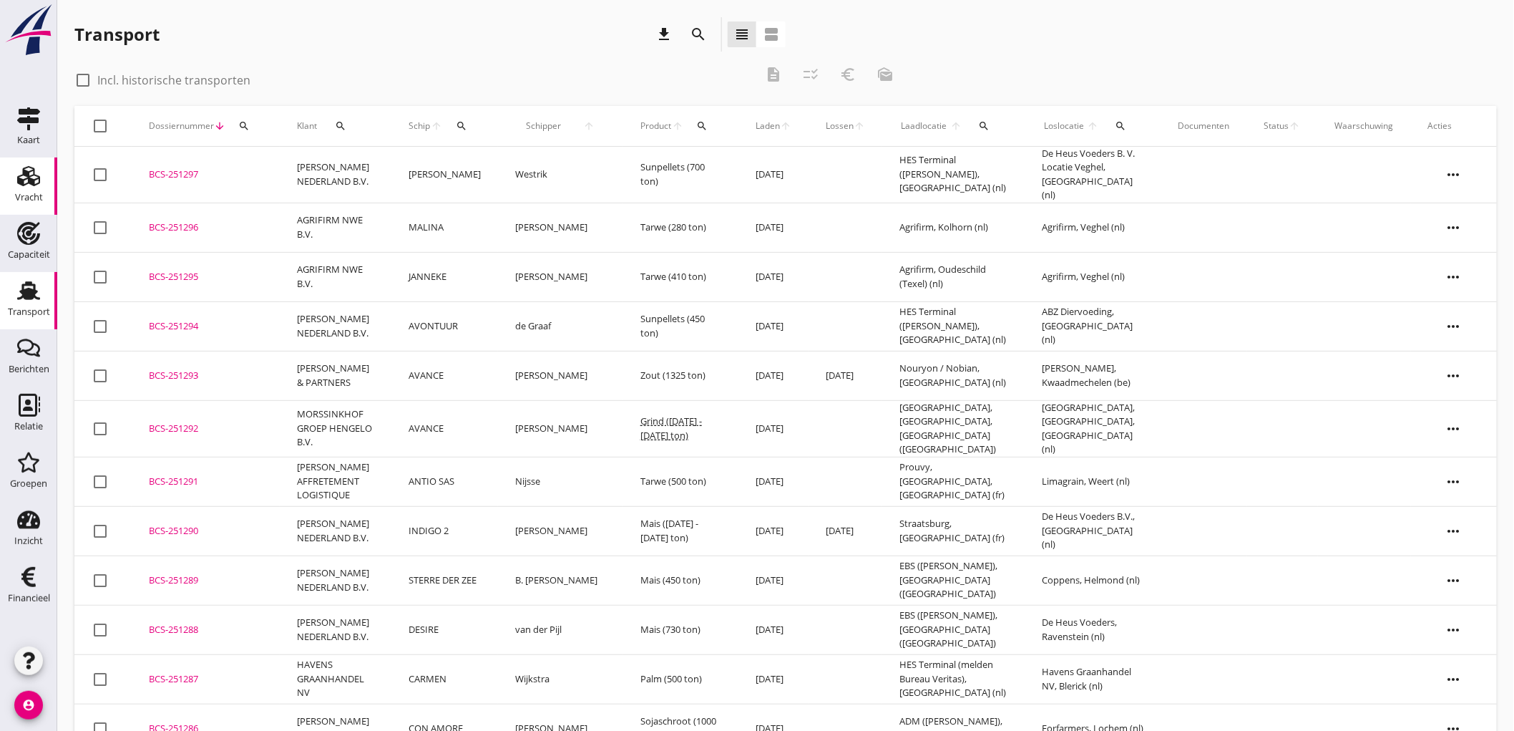
click at [12, 194] on link "Vracht Vracht" at bounding box center [28, 185] width 57 height 57
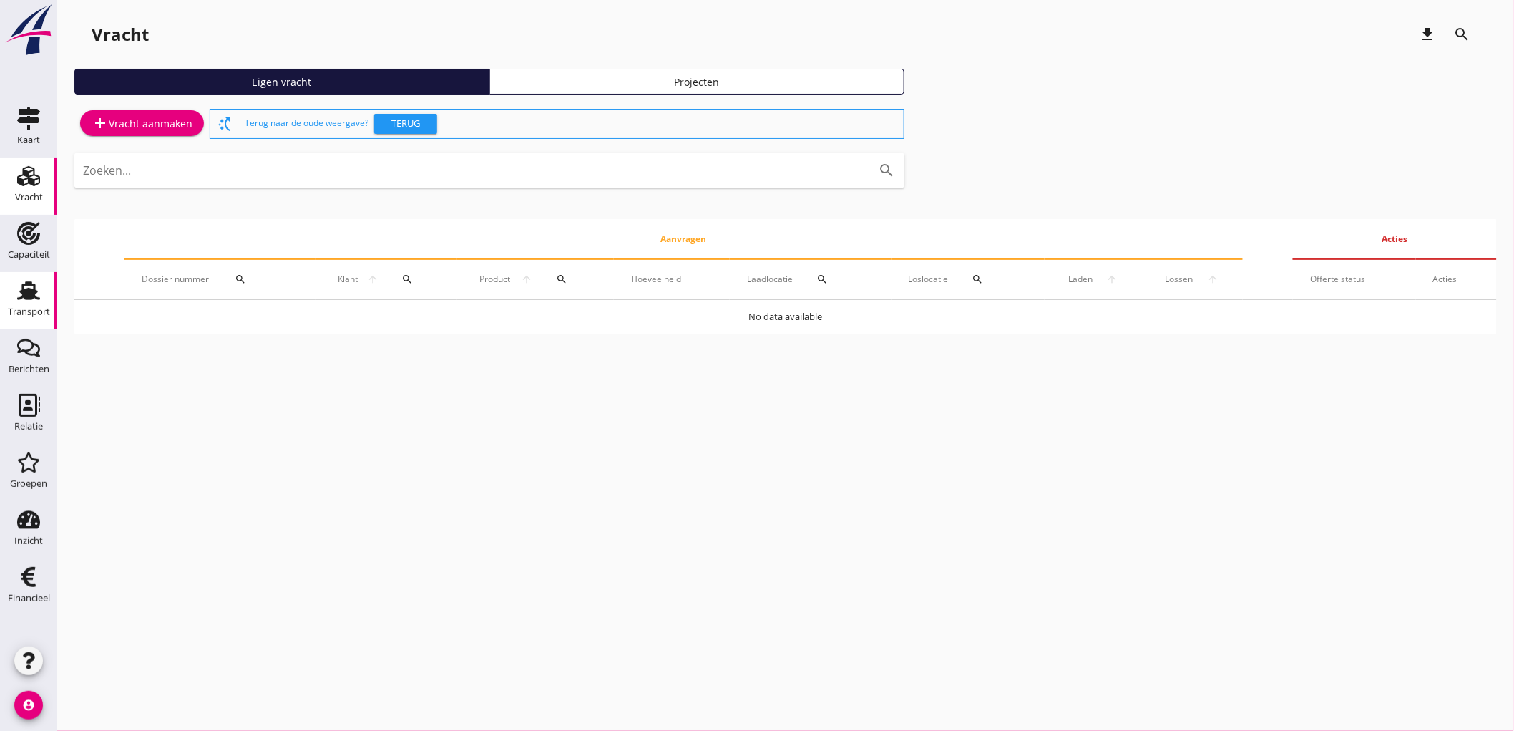
click at [13, 296] on div "Transport" at bounding box center [28, 290] width 34 height 23
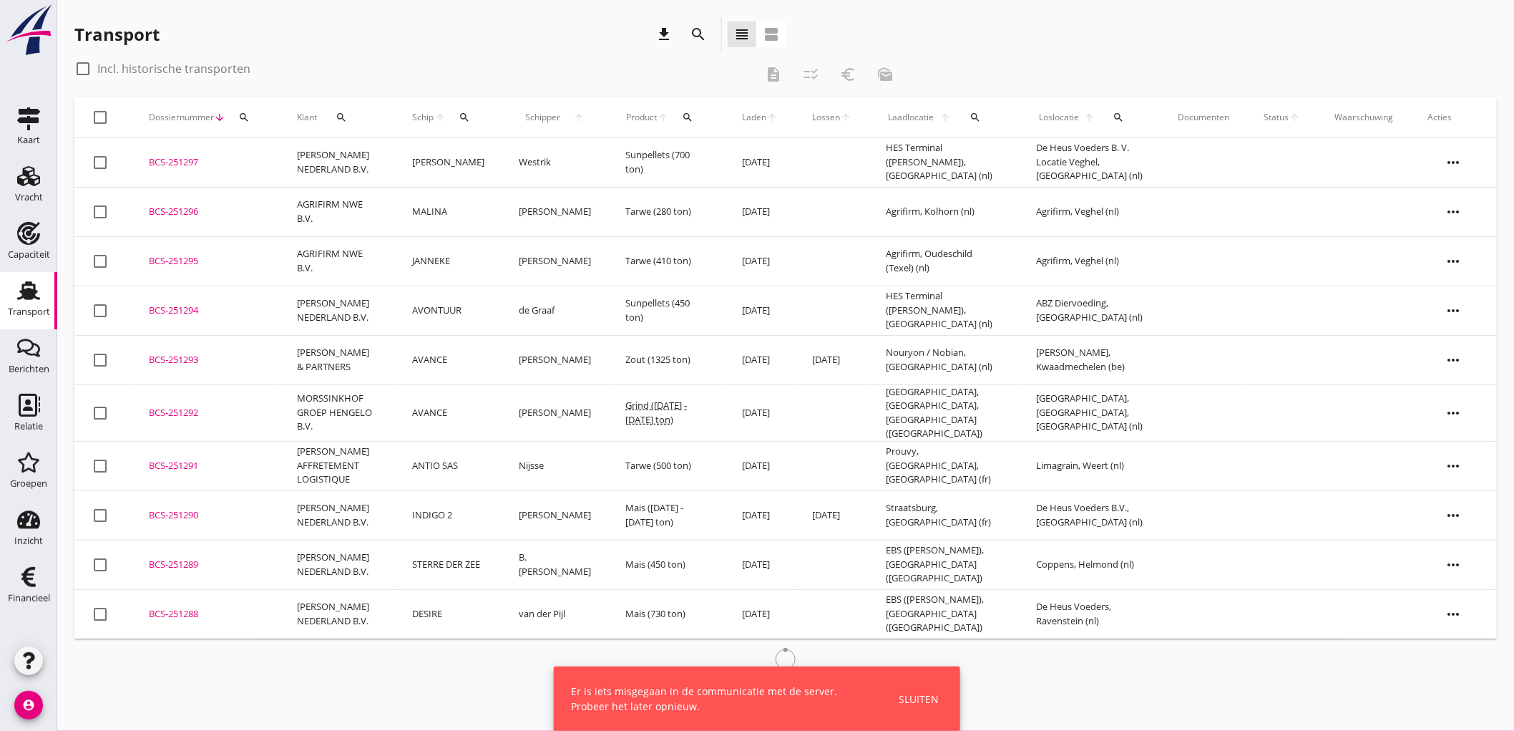
click at [925, 699] on div "Sluiten" at bounding box center [919, 698] width 40 height 15
